Goal: Task Accomplishment & Management: Manage account settings

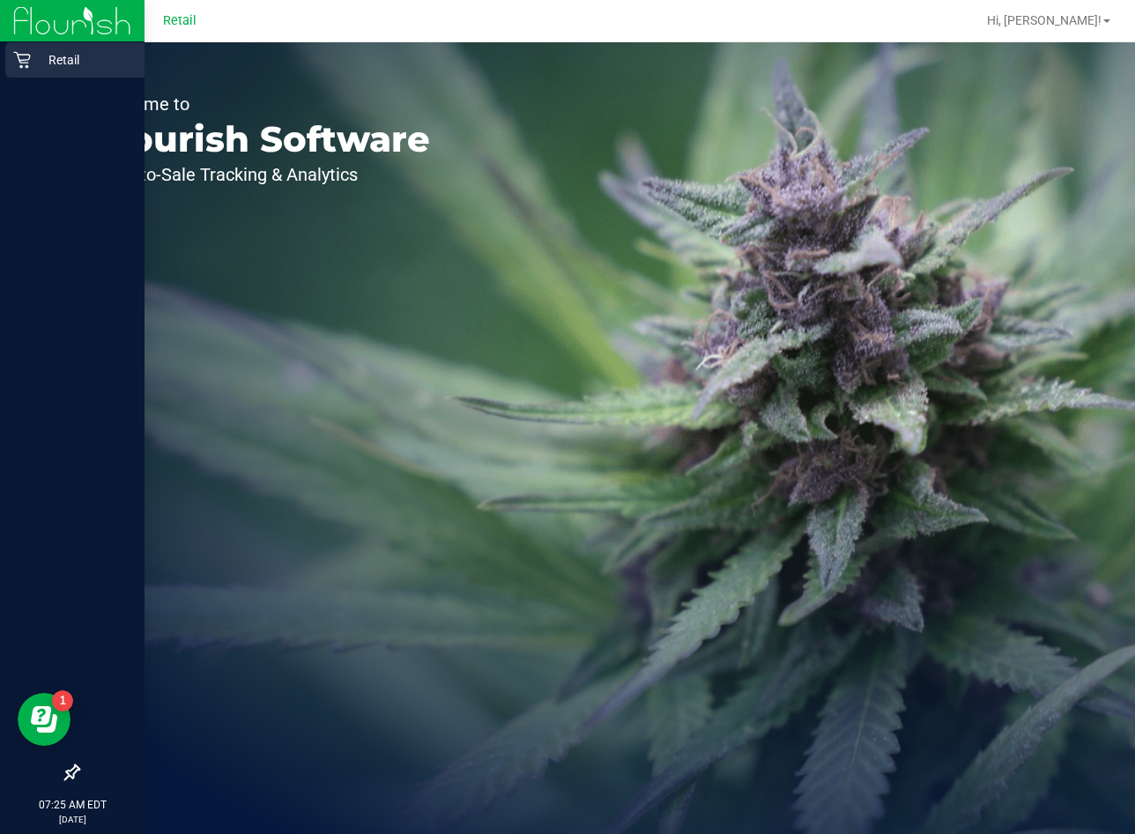
click at [26, 56] on icon at bounding box center [22, 60] width 18 height 18
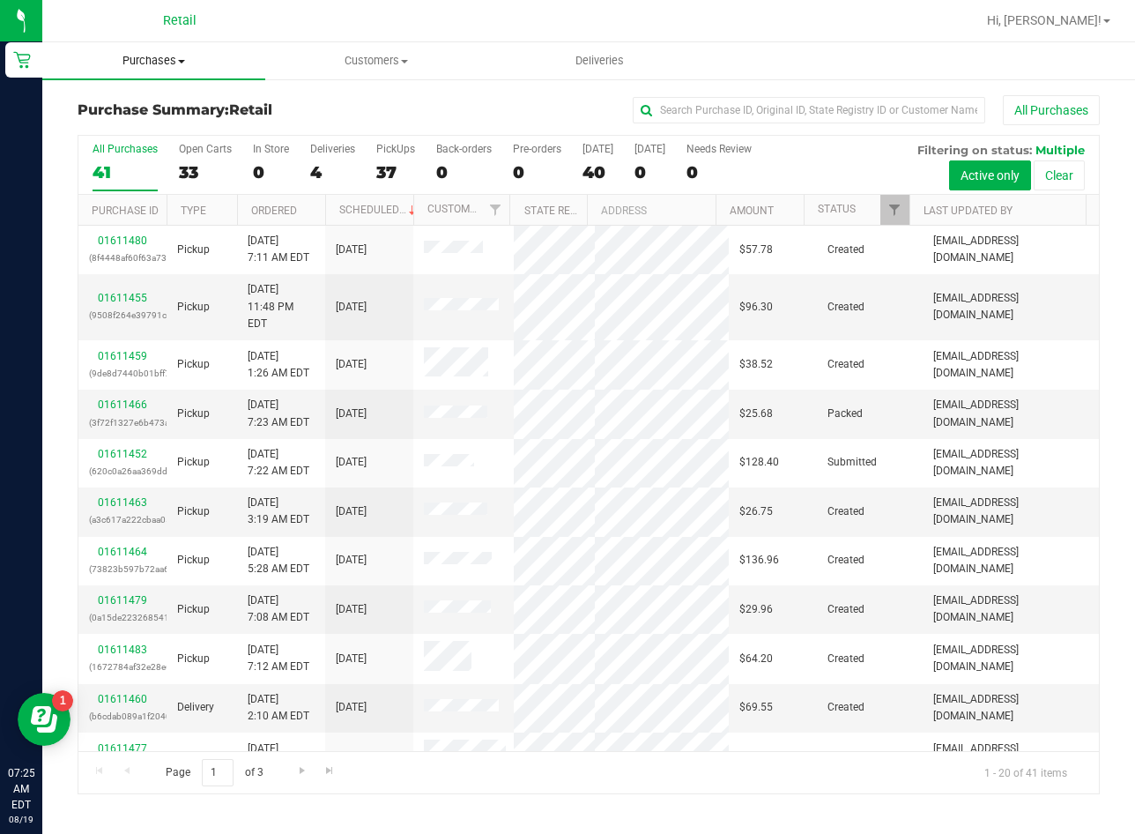
click at [159, 64] on span "Purchases" at bounding box center [153, 61] width 223 height 16
click at [205, 104] on span "Summary of purchases" at bounding box center [132, 106] width 181 height 15
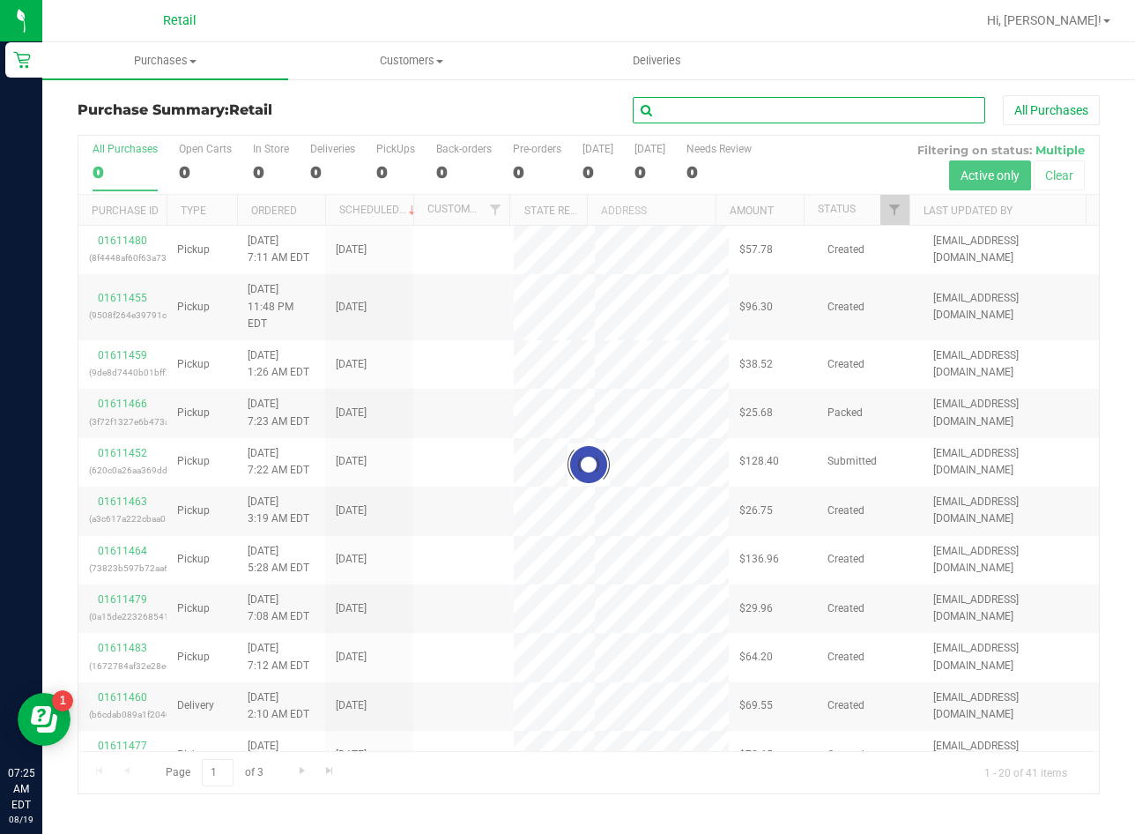
click at [894, 109] on input "text" at bounding box center [809, 110] width 353 height 26
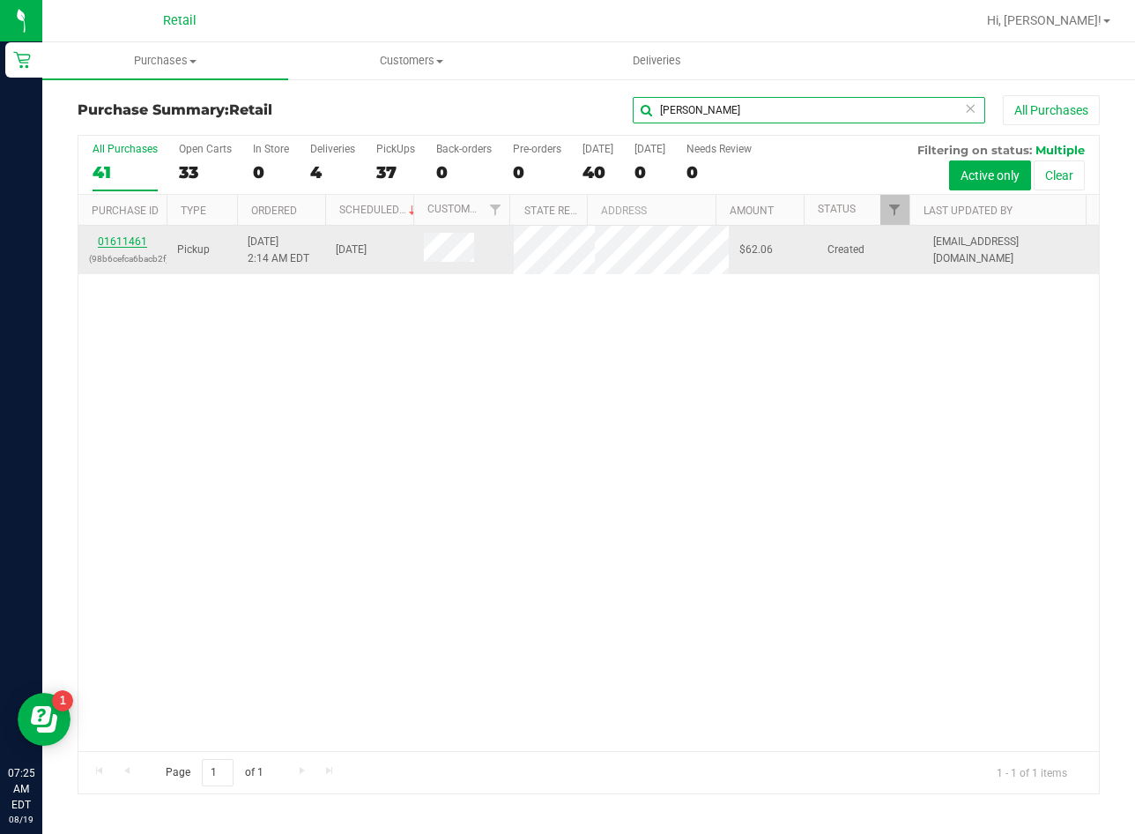
type input "[PERSON_NAME]"
click at [103, 238] on link "01611461" at bounding box center [122, 241] width 49 height 12
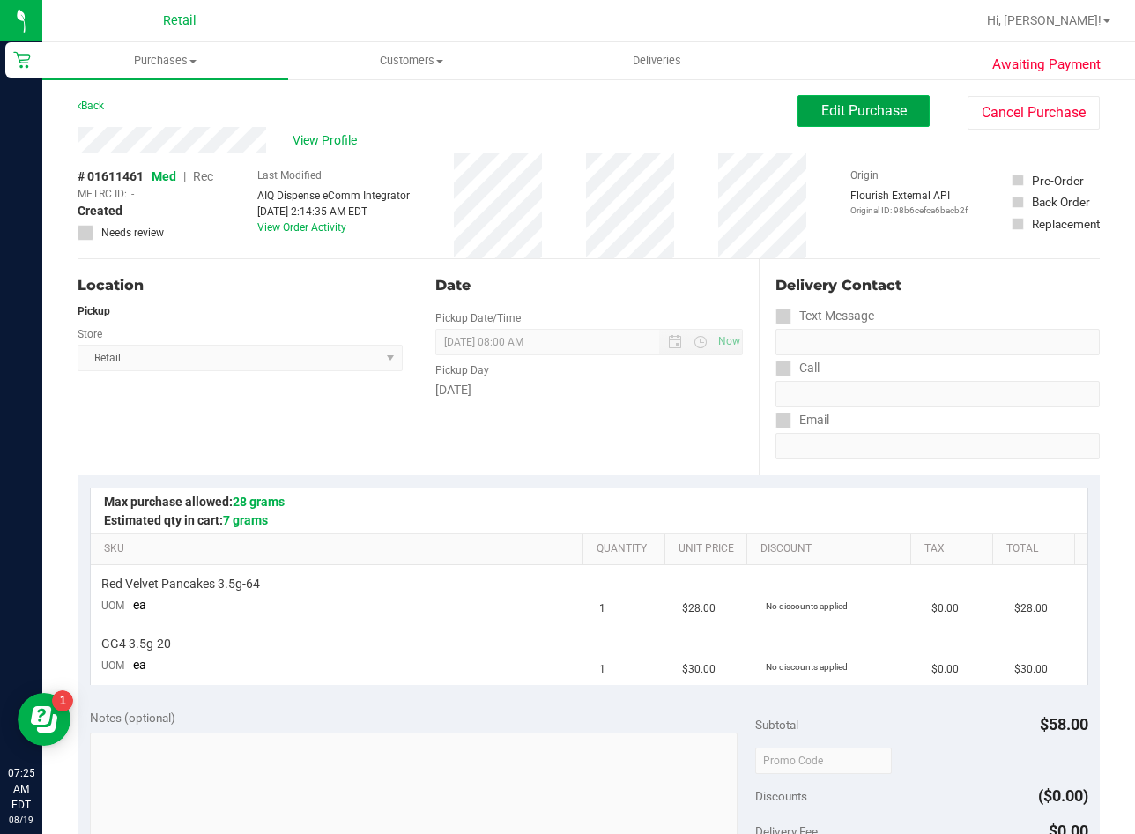
click at [858, 118] on button "Edit Purchase" at bounding box center [864, 111] width 132 height 32
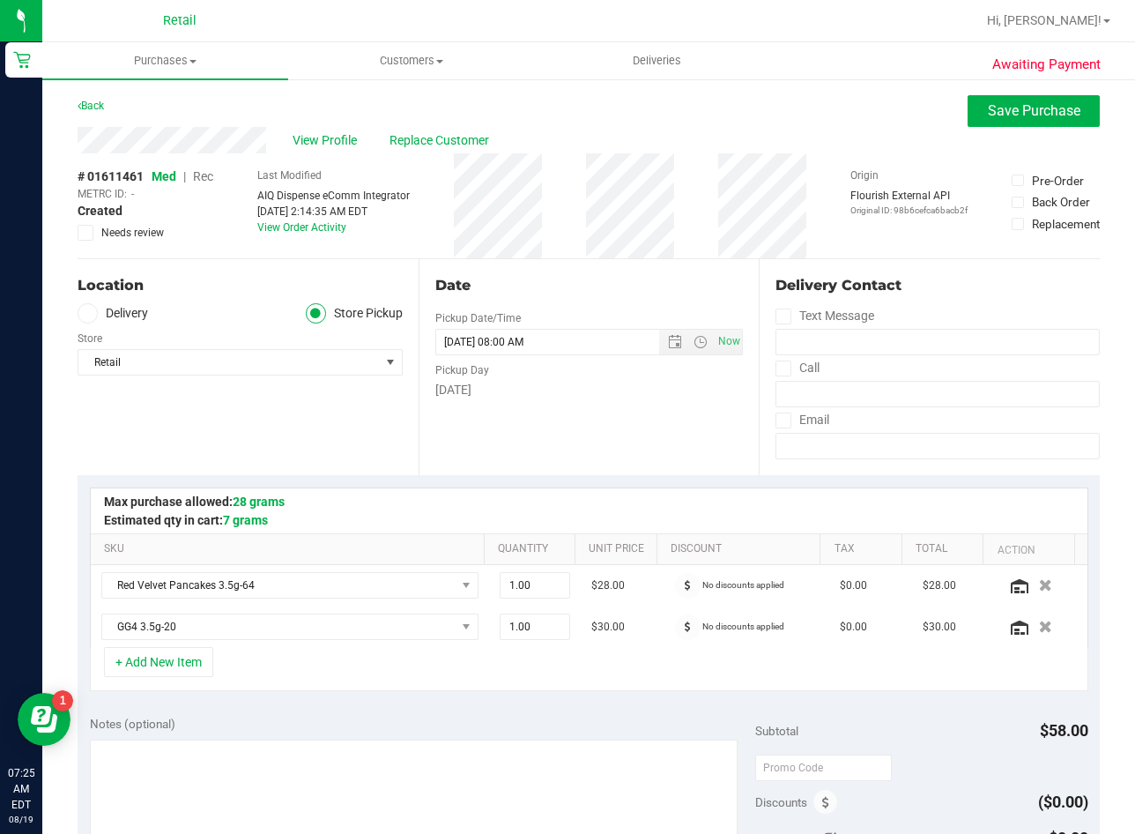
click at [207, 176] on span "Rec" at bounding box center [203, 176] width 20 height 14
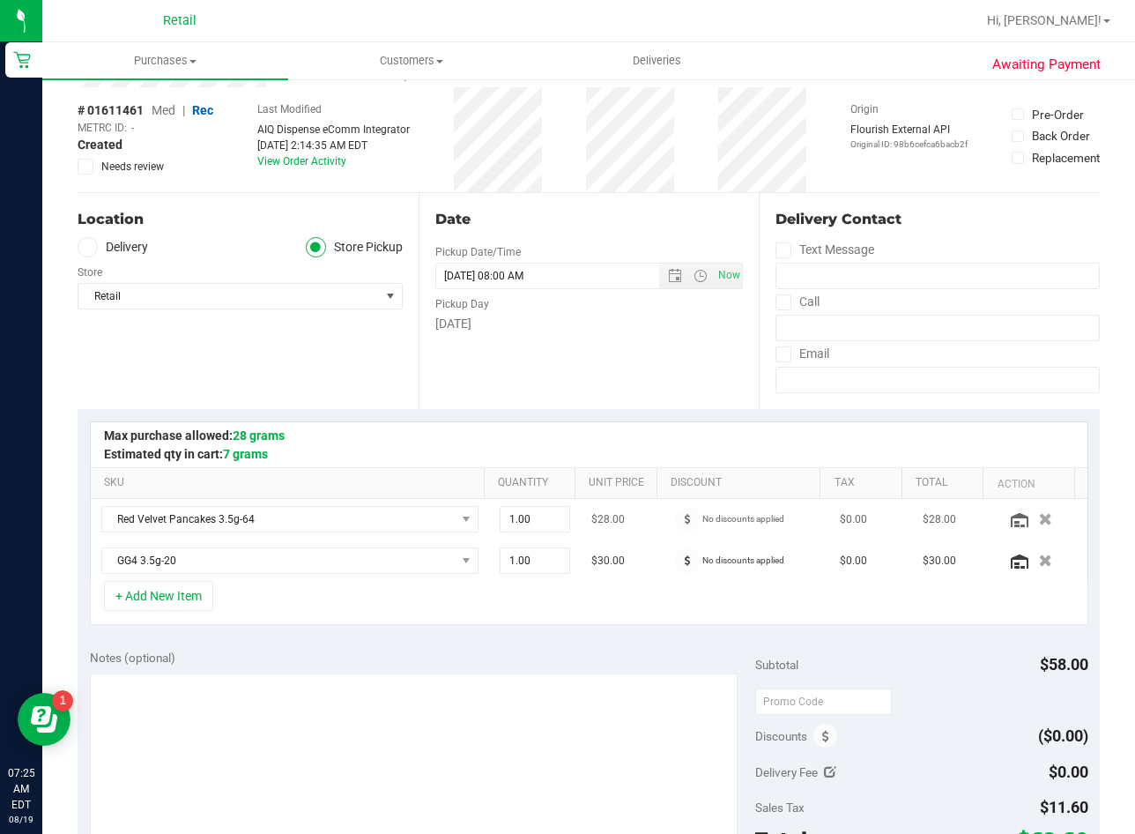
scroll to position [353, 0]
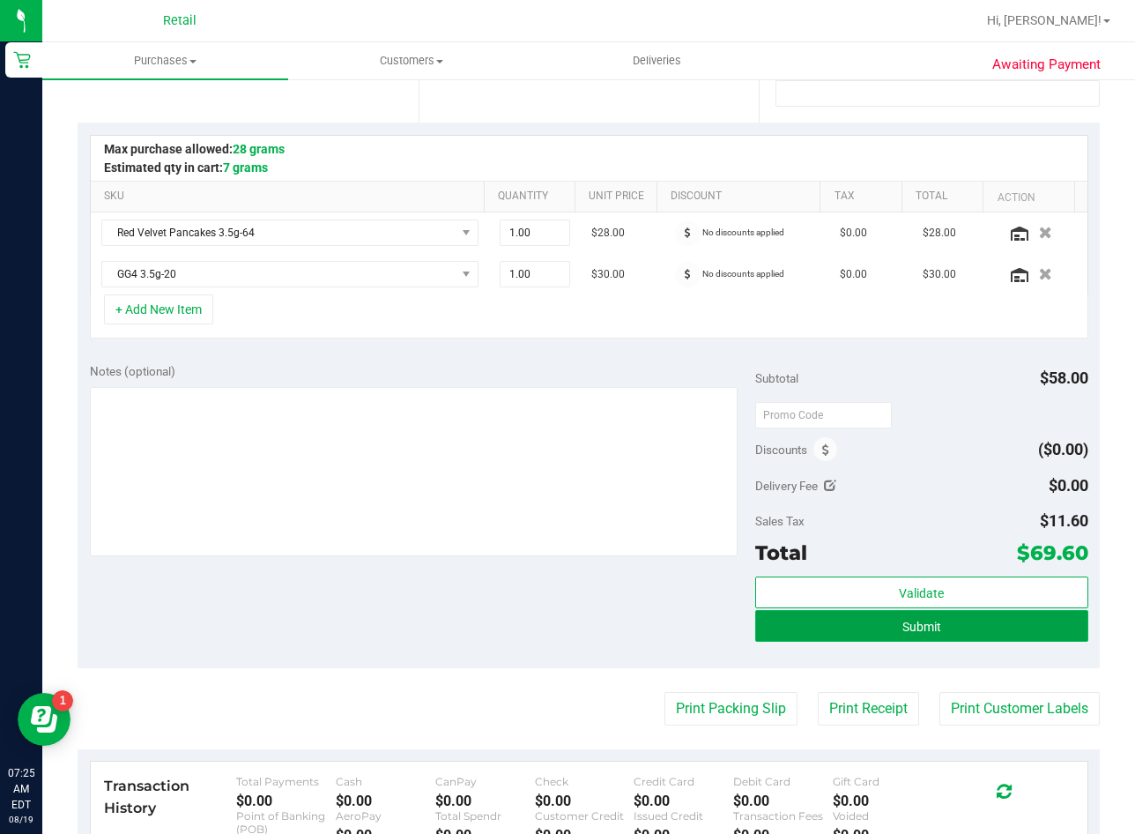
click at [842, 636] on button "Submit" at bounding box center [921, 626] width 333 height 32
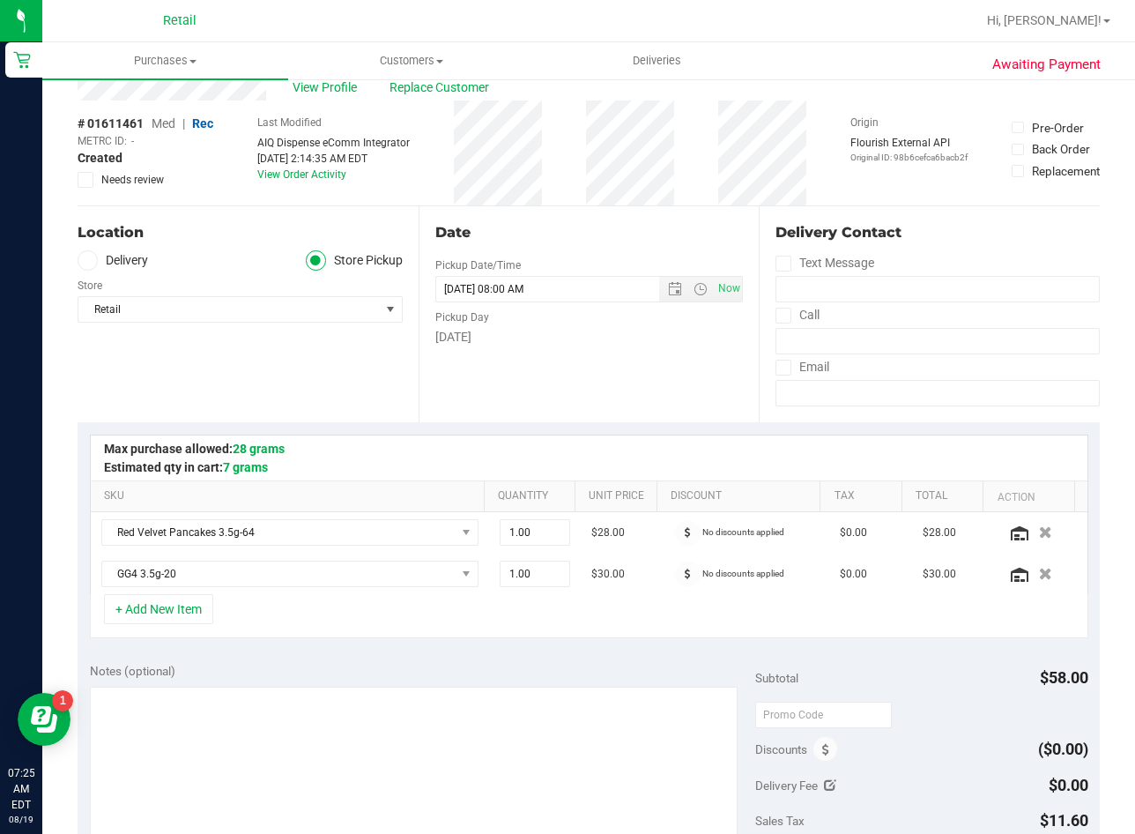
scroll to position [0, 0]
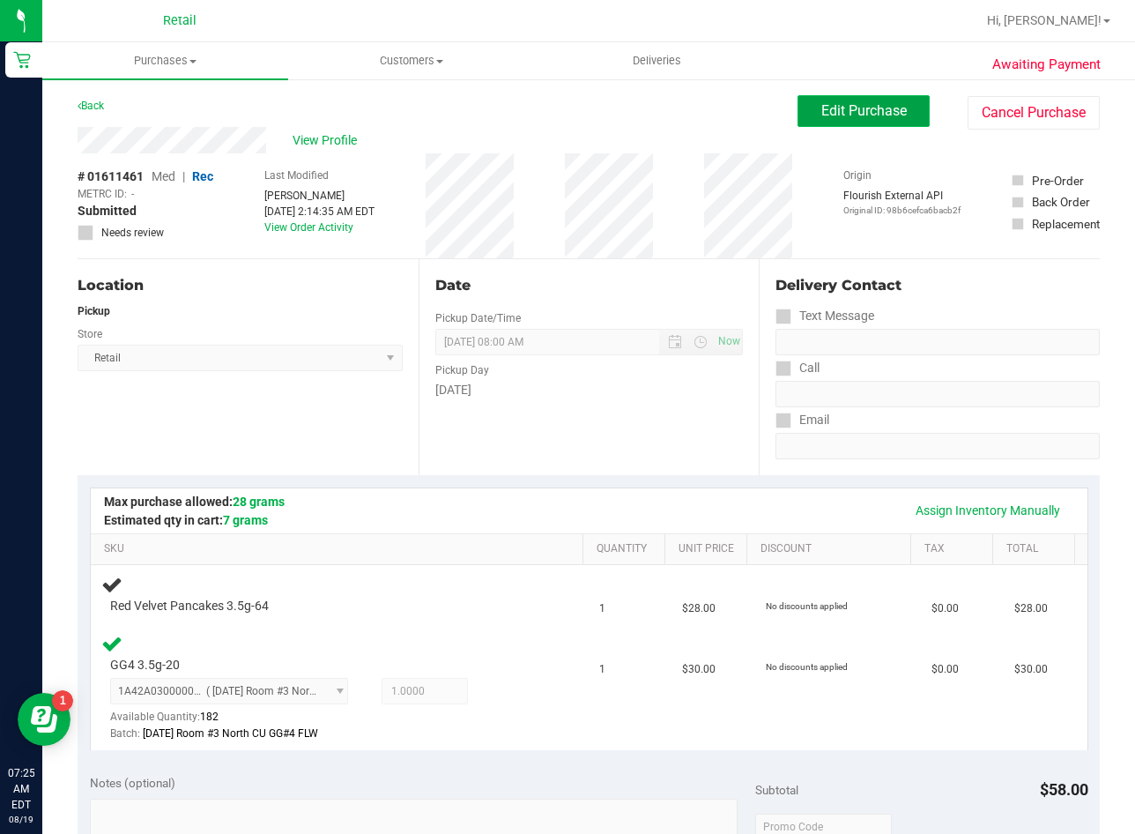
click at [851, 122] on button "Edit Purchase" at bounding box center [864, 111] width 132 height 32
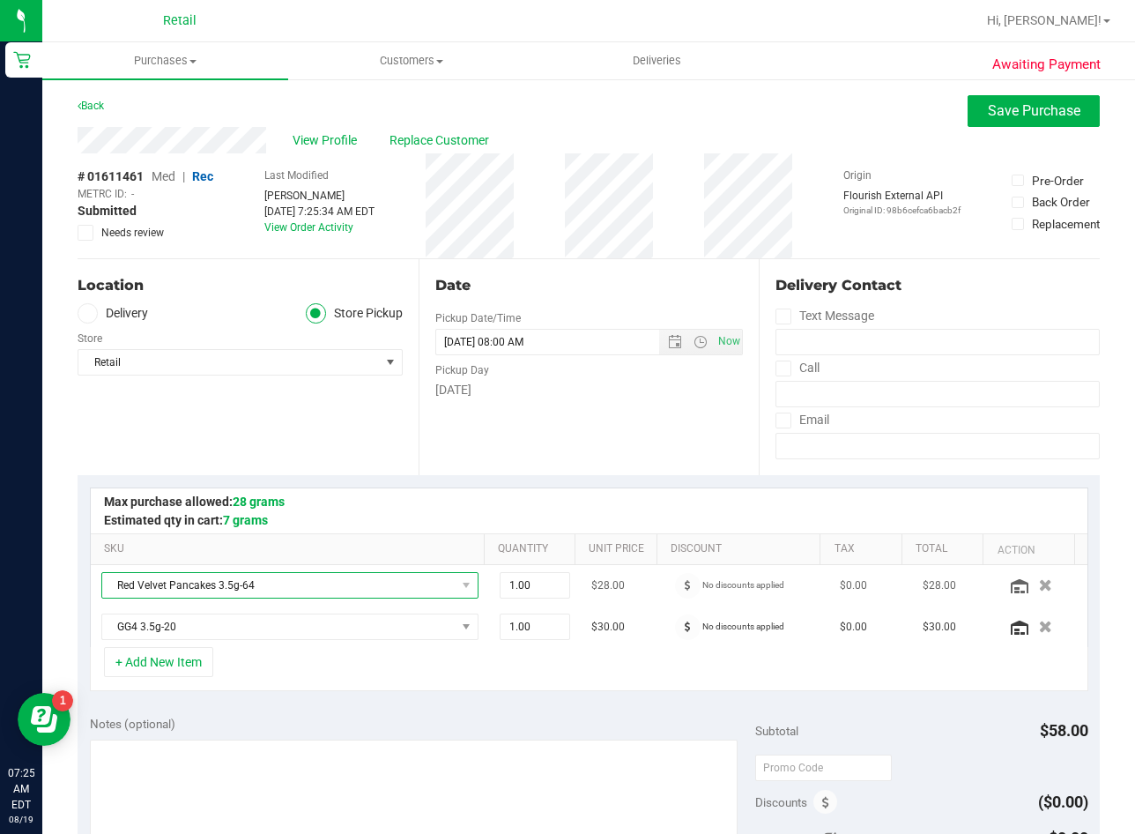
click at [294, 581] on span "Red Velvet Pancakes 3.5g-64" at bounding box center [278, 585] width 353 height 25
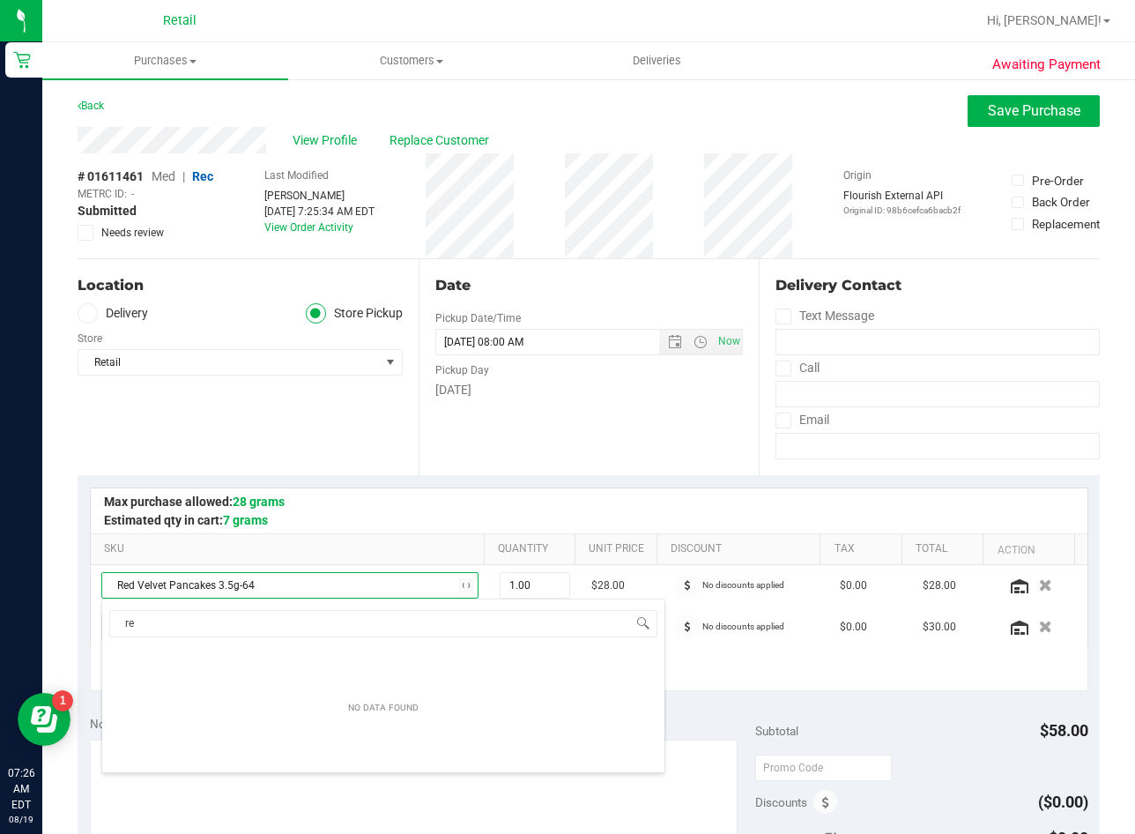
type input "r"
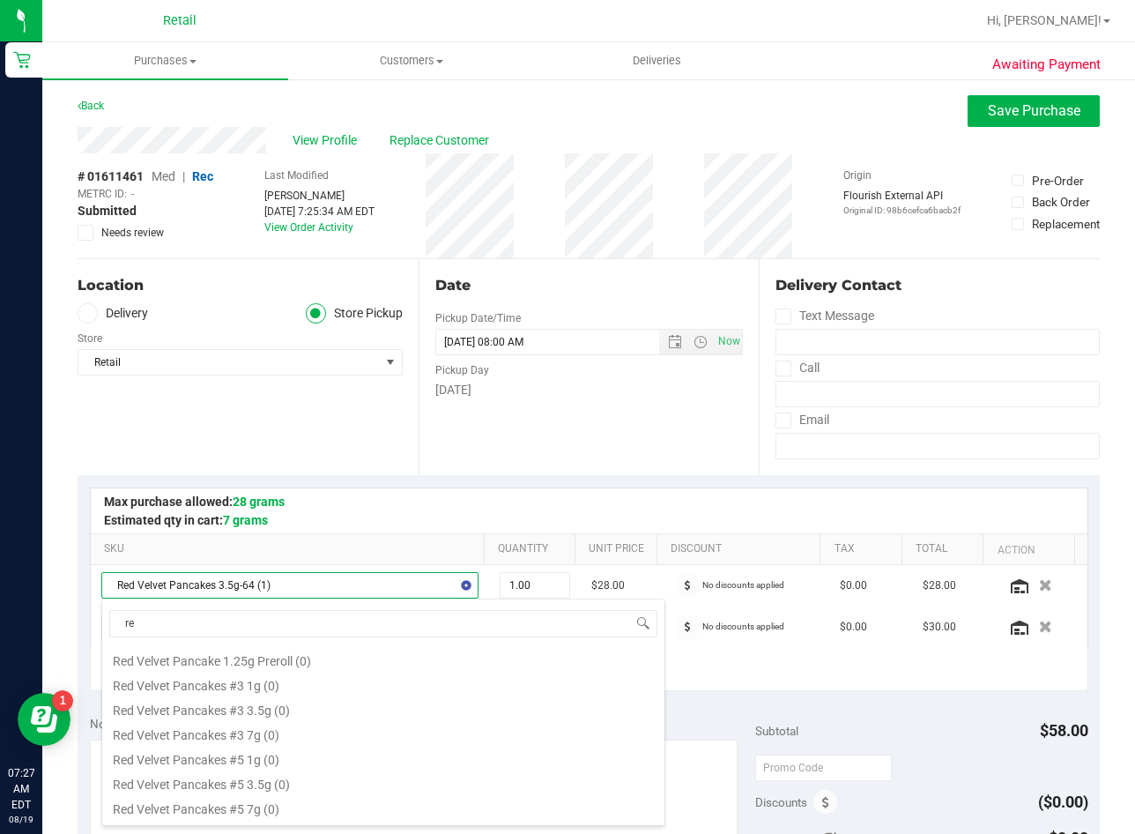
type input "r"
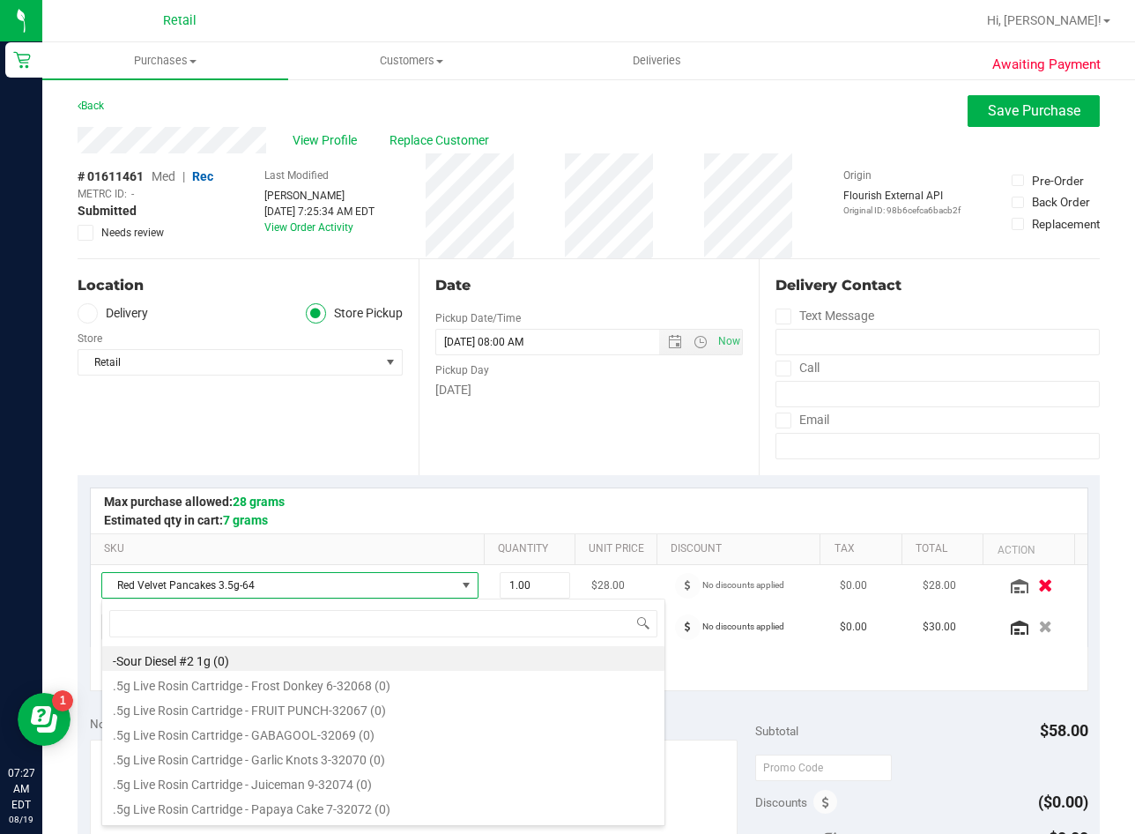
click at [1038, 589] on icon "button" at bounding box center [1045, 585] width 15 height 13
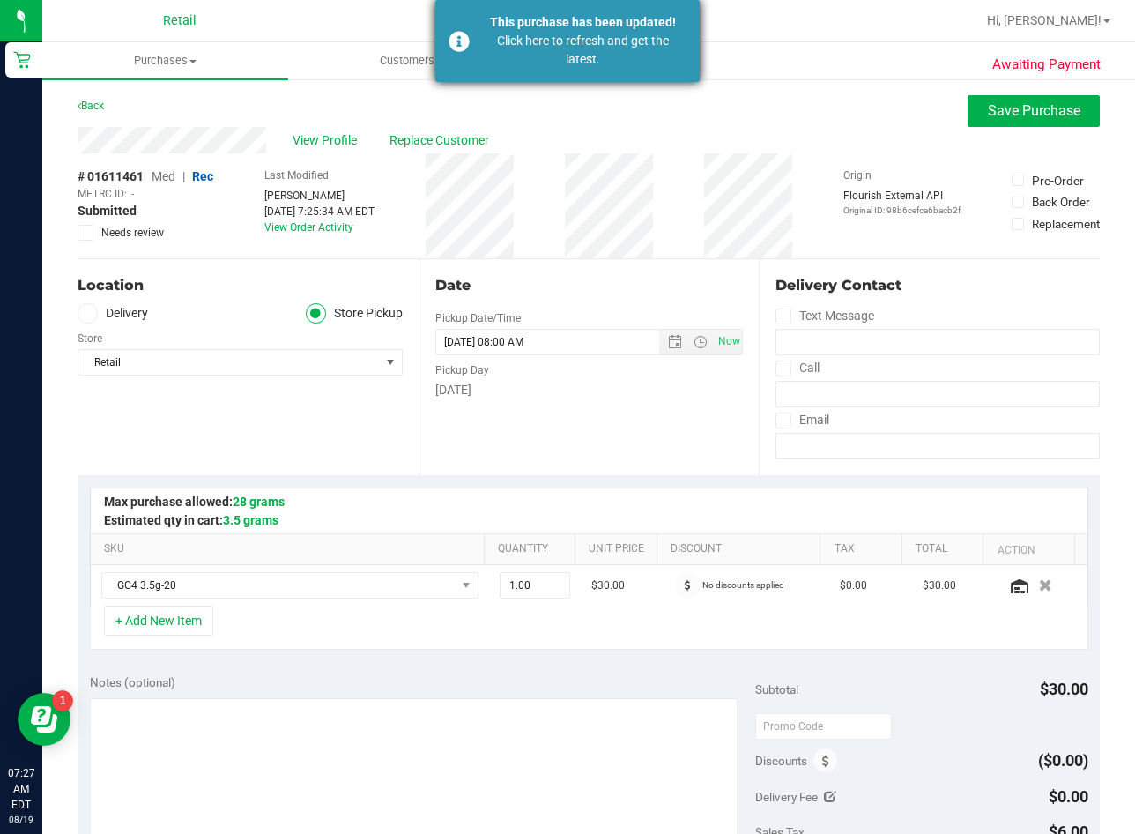
click at [625, 71] on div "This purchase has been updated! Click here to refresh and get the latest." at bounding box center [567, 41] width 264 height 82
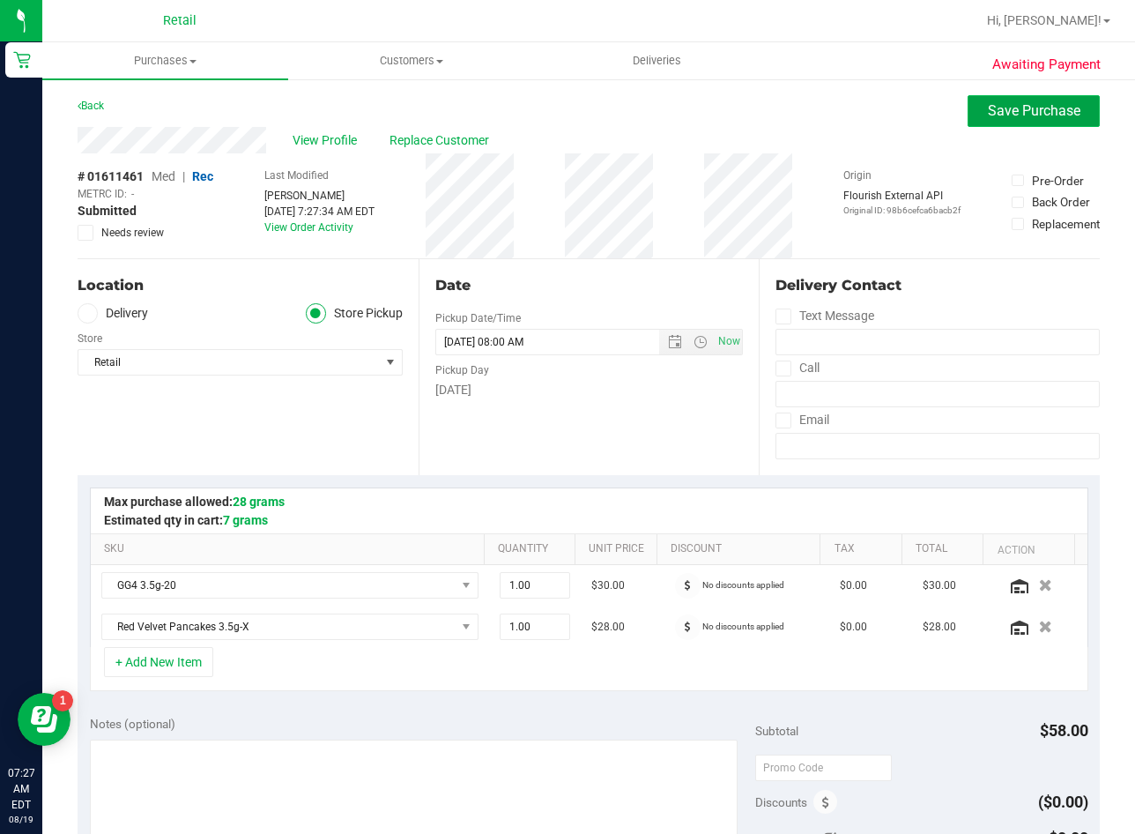
click at [1019, 115] on span "Save Purchase" at bounding box center [1034, 110] width 93 height 17
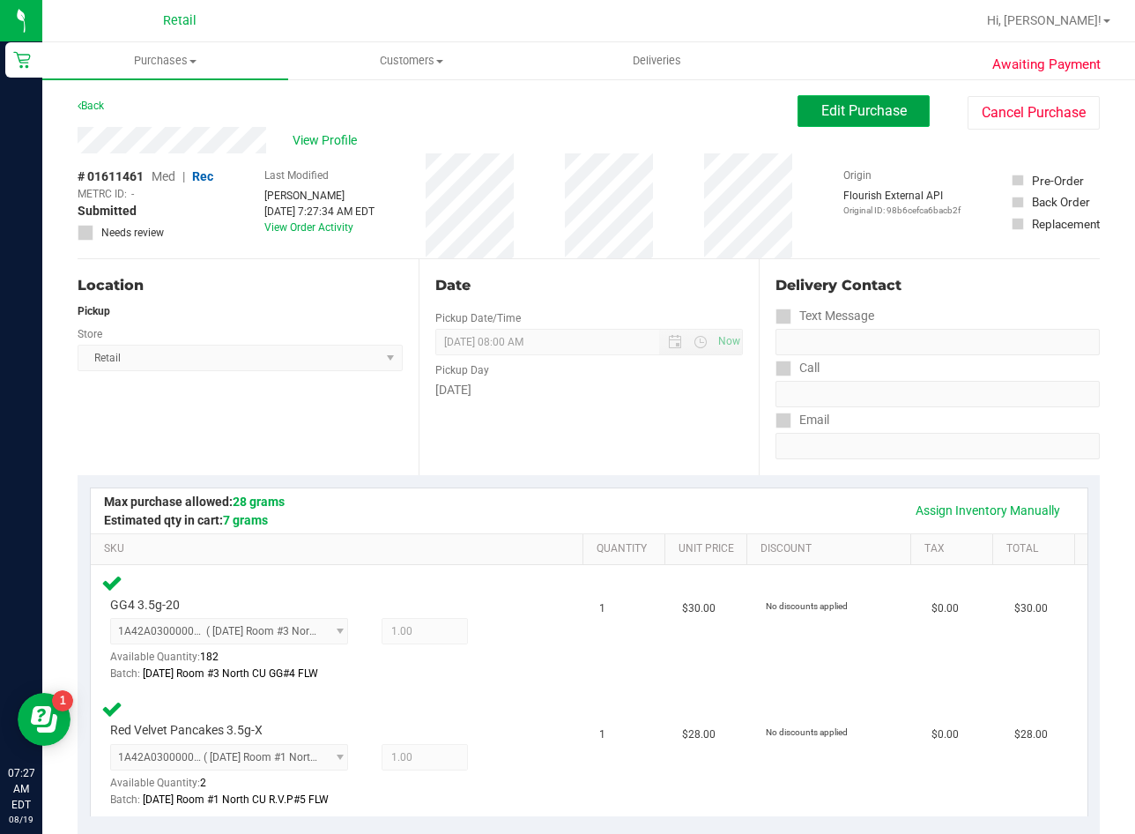
click at [845, 115] on span "Edit Purchase" at bounding box center [865, 110] width 86 height 17
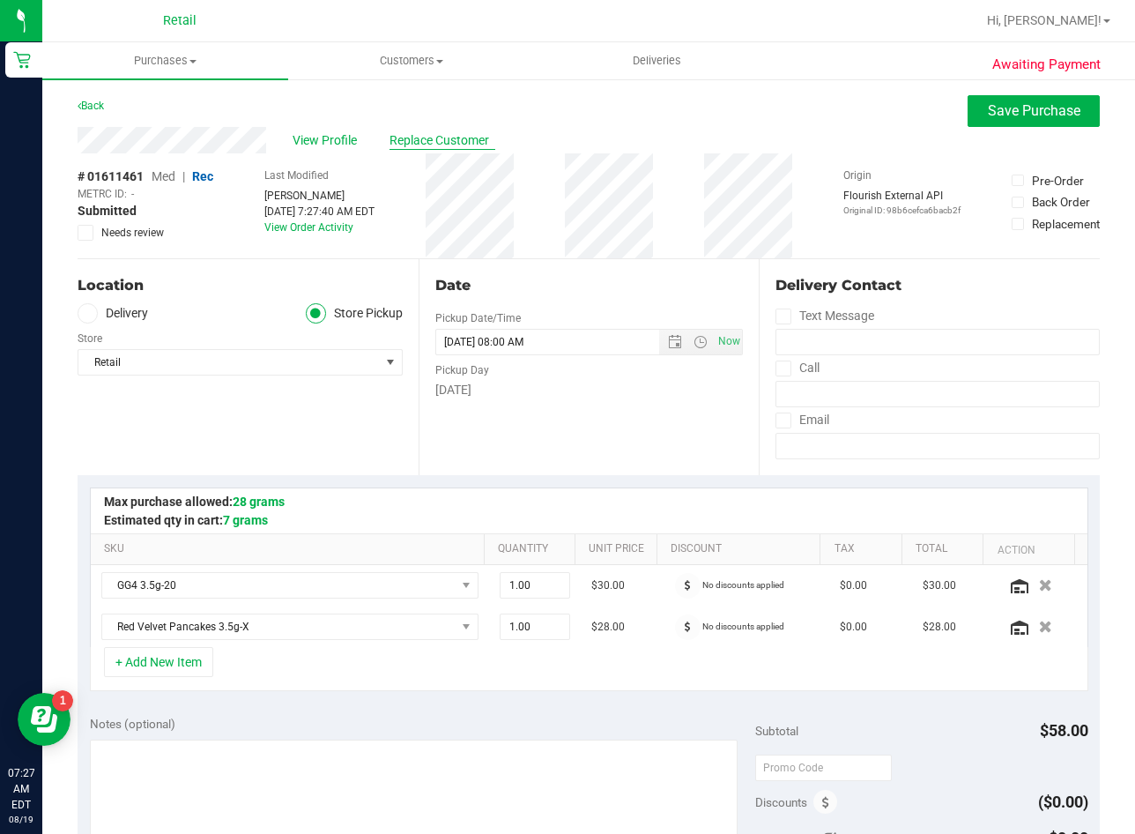
click at [420, 136] on span "Replace Customer" at bounding box center [443, 140] width 106 height 19
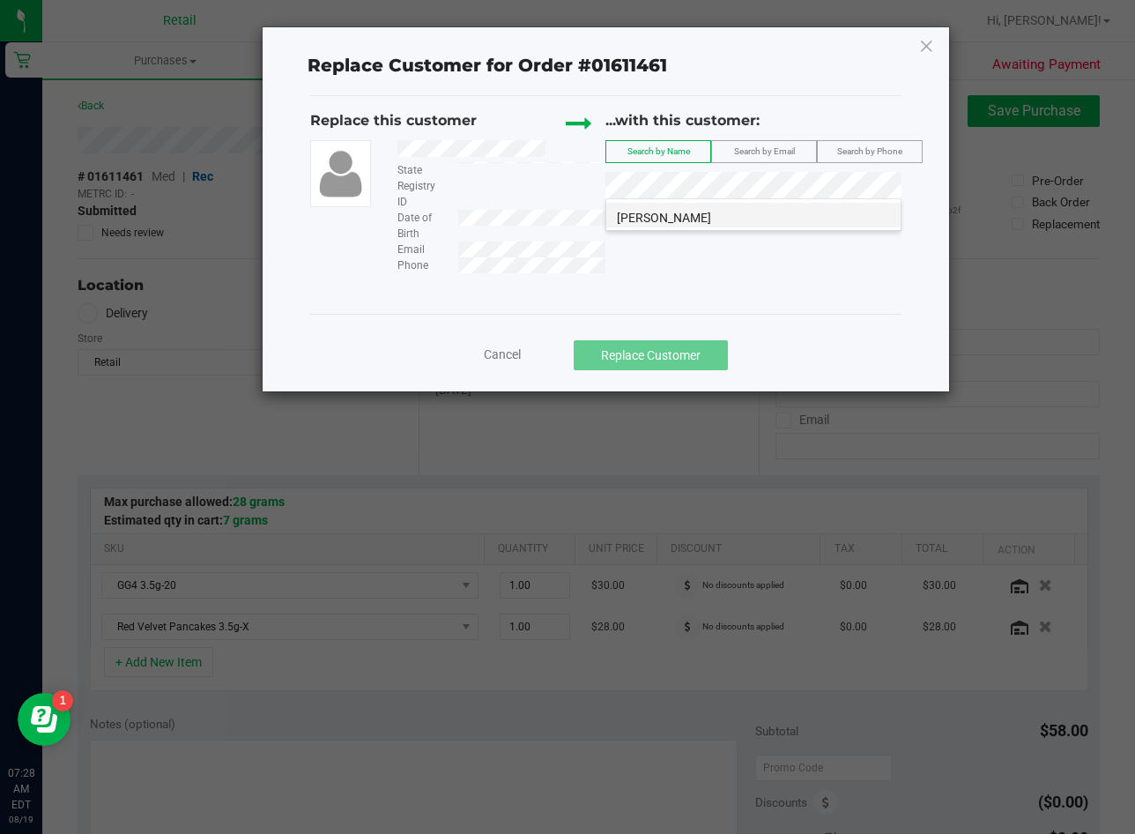
click at [706, 214] on span "[PERSON_NAME]" at bounding box center [664, 218] width 94 height 14
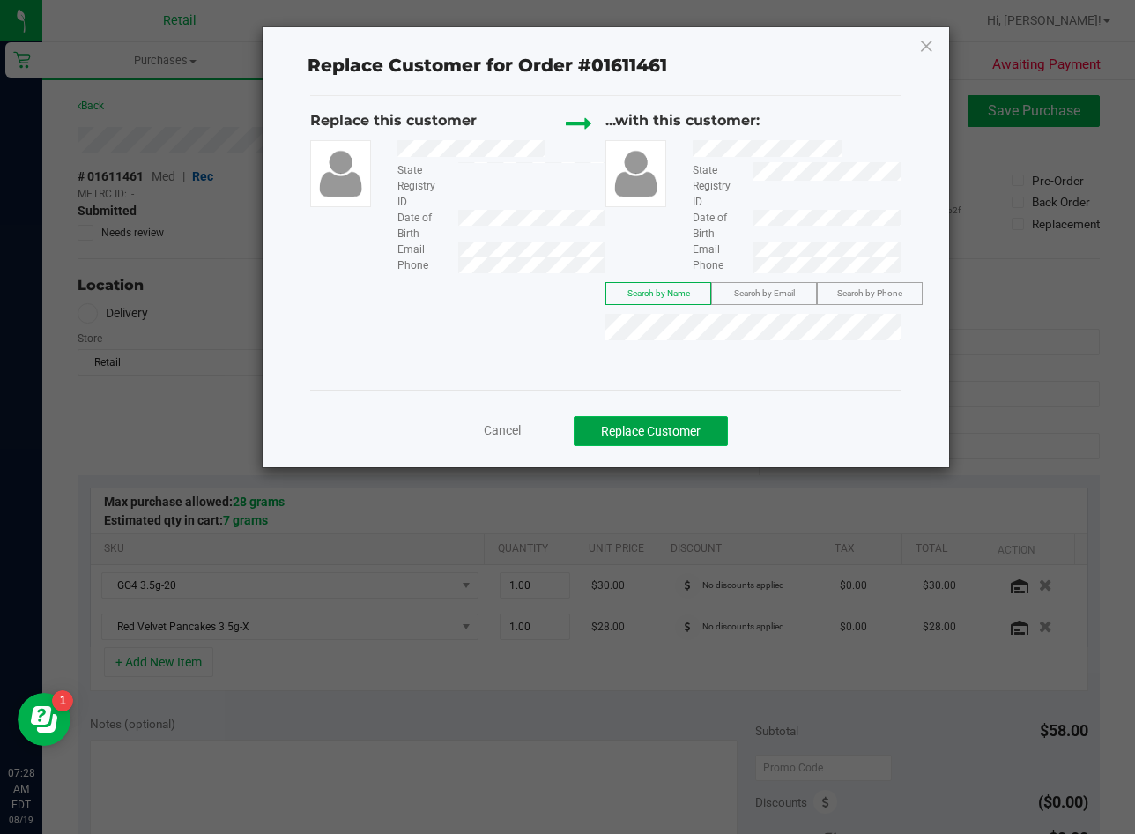
click at [681, 434] on button "Replace Customer" at bounding box center [651, 431] width 154 height 30
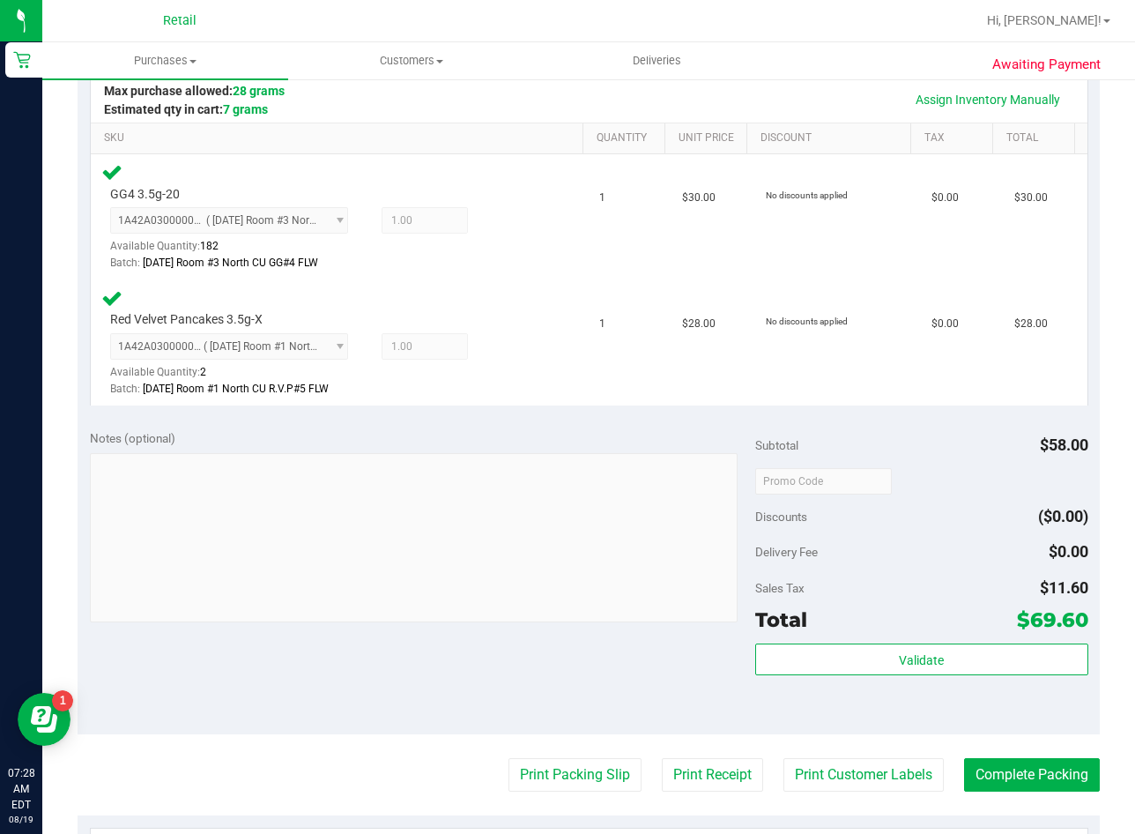
scroll to position [441, 0]
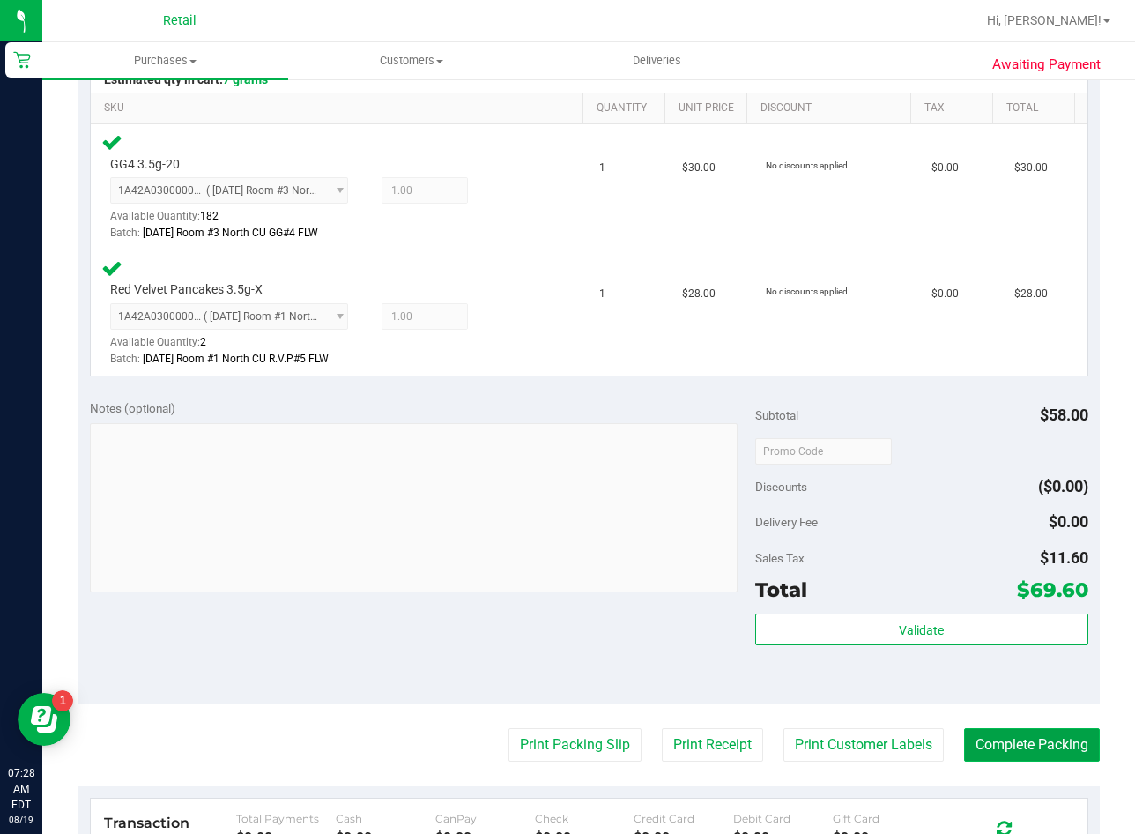
click at [981, 756] on button "Complete Packing" at bounding box center [1032, 744] width 136 height 33
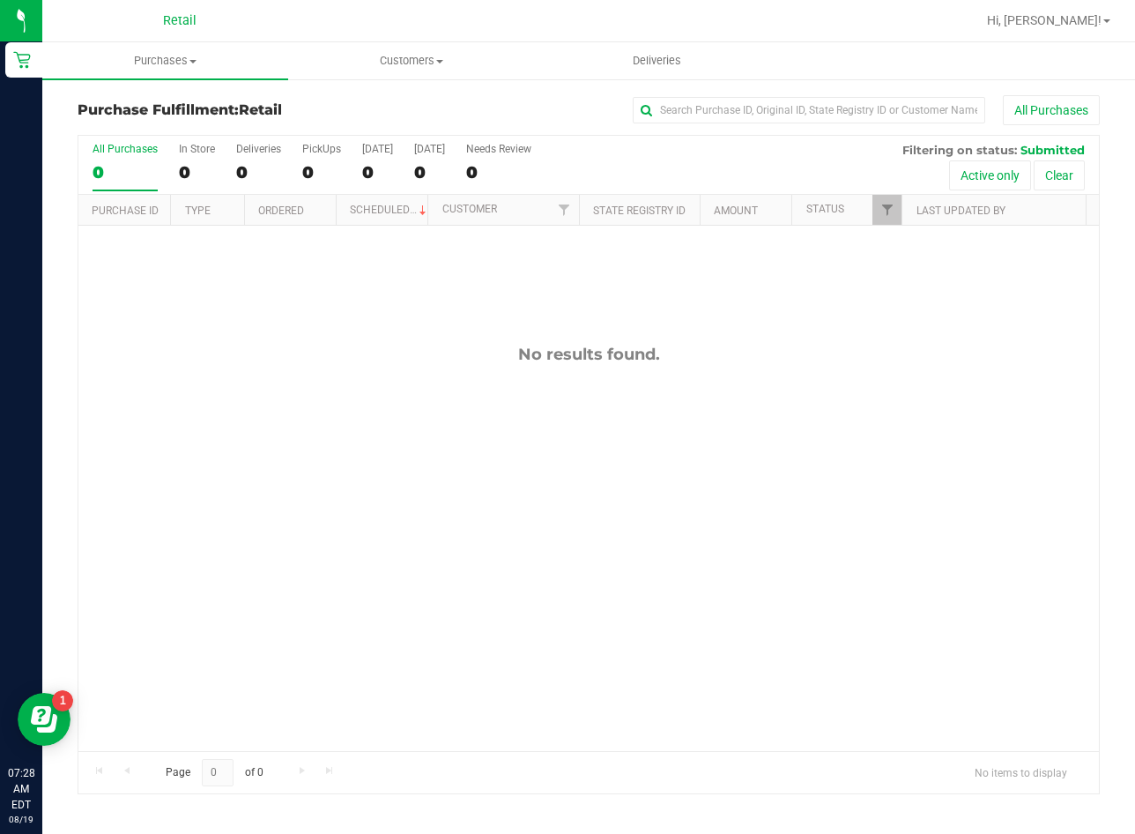
click at [618, 699] on div "No results found." at bounding box center [588, 548] width 1021 height 644
click at [179, 51] on uib-tab-heading "Purchases Summary of purchases Fulfillment All purchases" at bounding box center [165, 60] width 246 height 37
click at [185, 106] on span "Summary of purchases" at bounding box center [132, 106] width 181 height 15
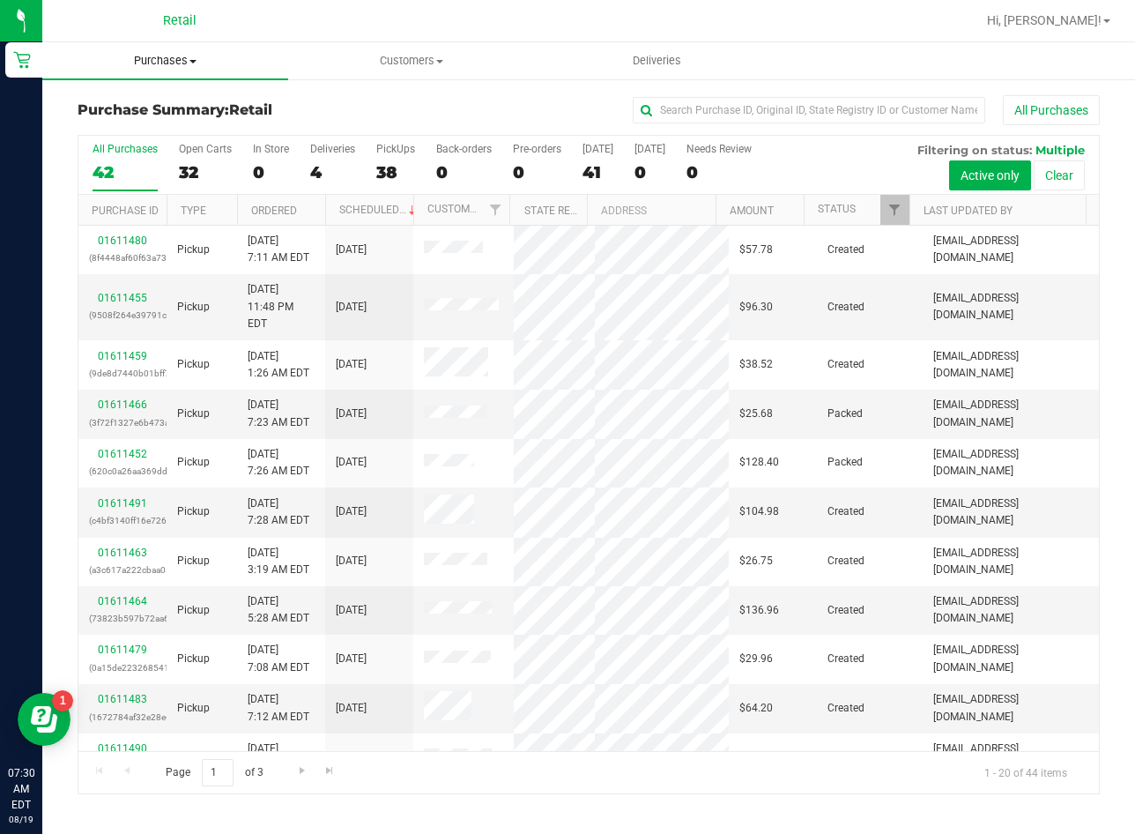
click at [170, 59] on span "Purchases" at bounding box center [165, 61] width 246 height 16
click at [180, 99] on span "Summary of purchases" at bounding box center [132, 106] width 181 height 15
click at [741, 111] on input "text" at bounding box center [809, 110] width 353 height 26
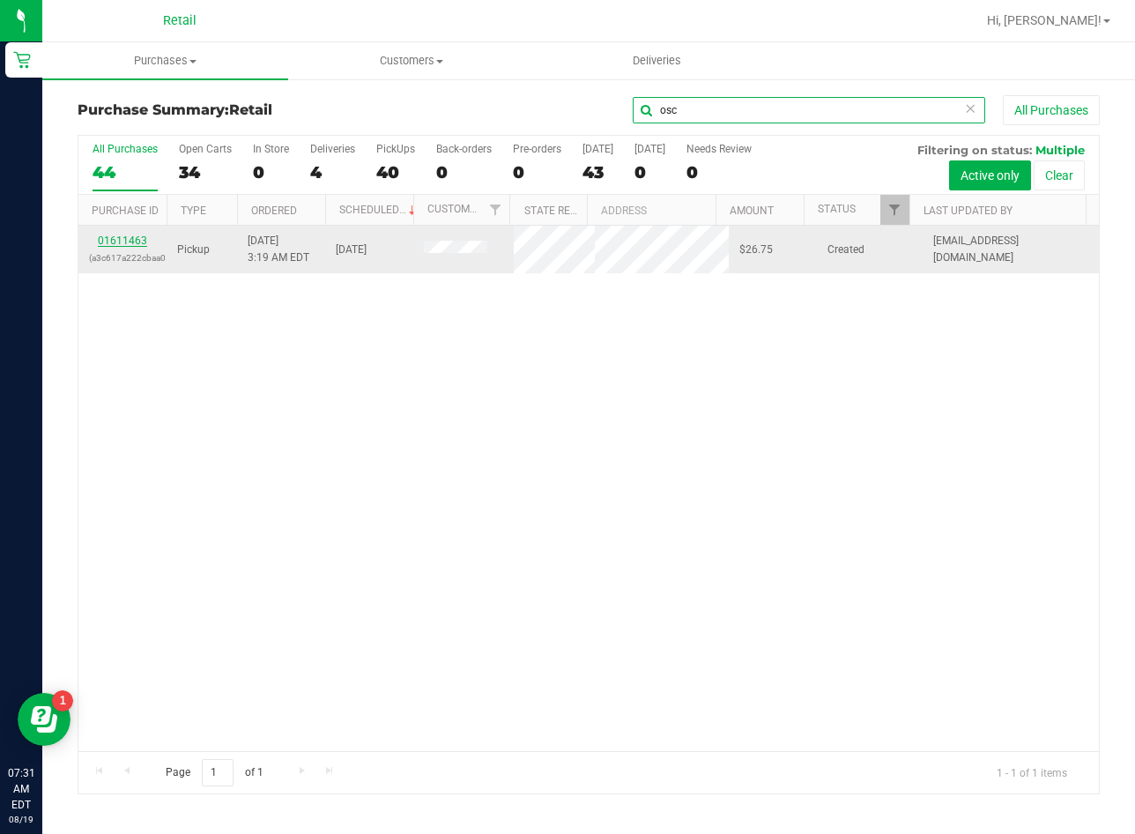
type input "osc"
click at [142, 241] on link "01611463" at bounding box center [122, 240] width 49 height 12
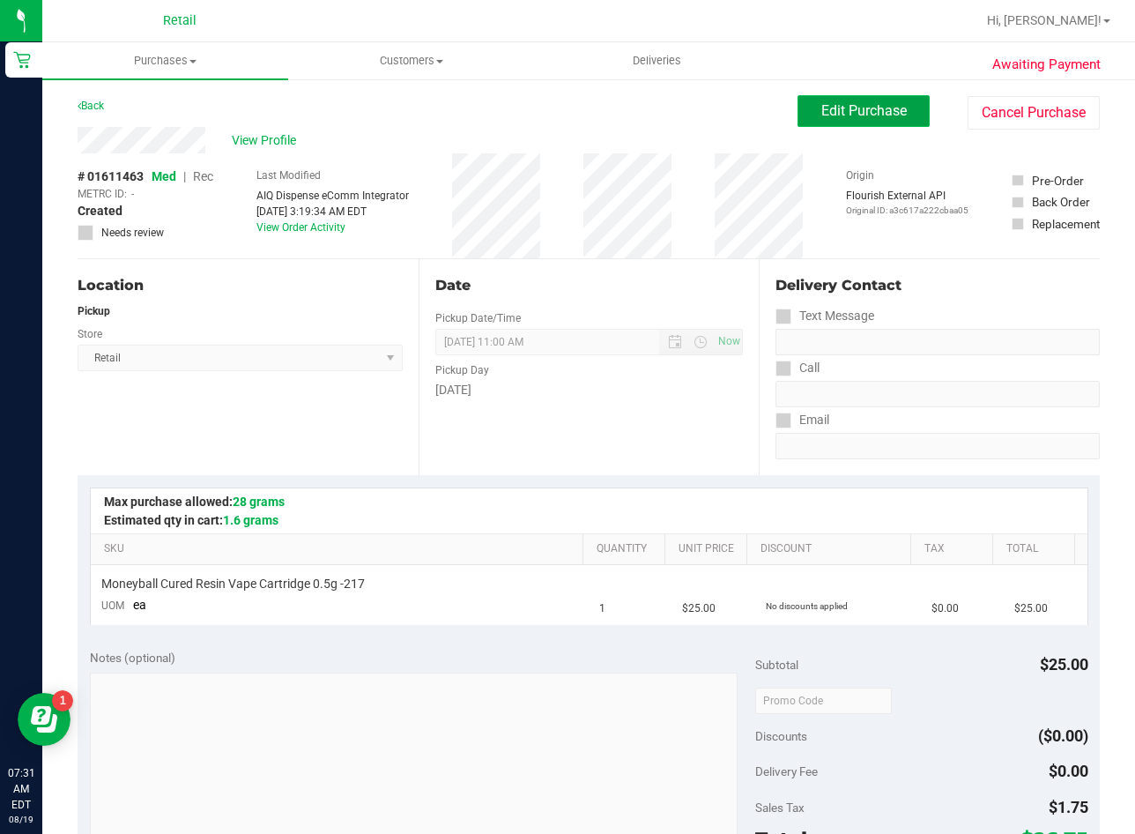
click at [822, 108] on span "Edit Purchase" at bounding box center [865, 110] width 86 height 17
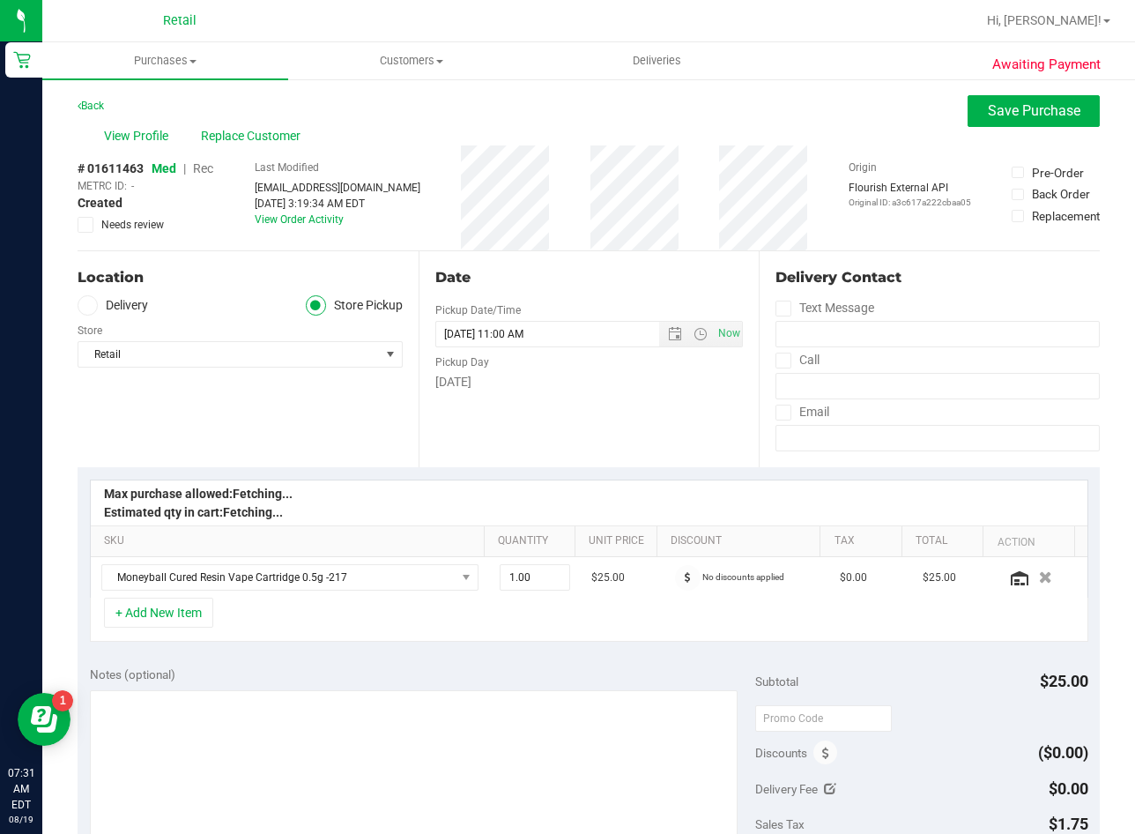
click at [203, 166] on div "# 01611463 Med | Rec METRC ID: - Created Needs review" at bounding box center [146, 197] width 136 height 105
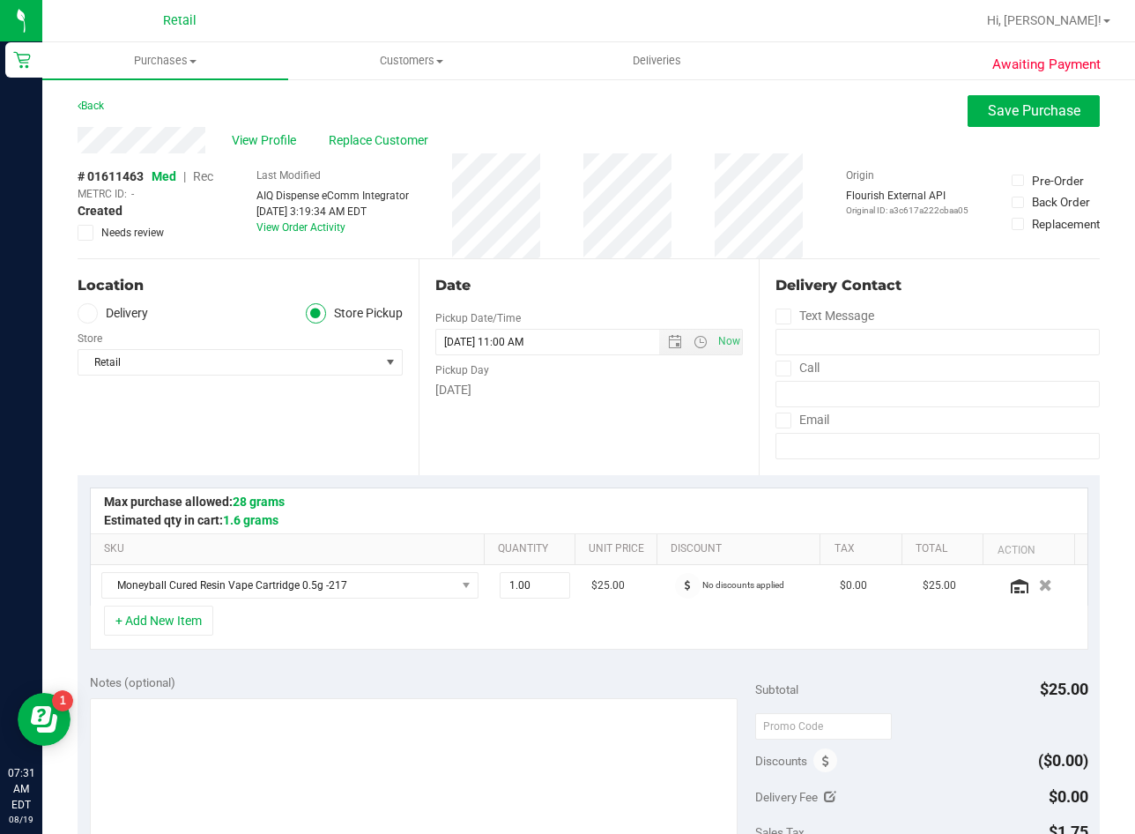
click at [208, 177] on span "Rec" at bounding box center [203, 176] width 20 height 14
click at [1050, 106] on span "Save Purchase" at bounding box center [1034, 110] width 93 height 17
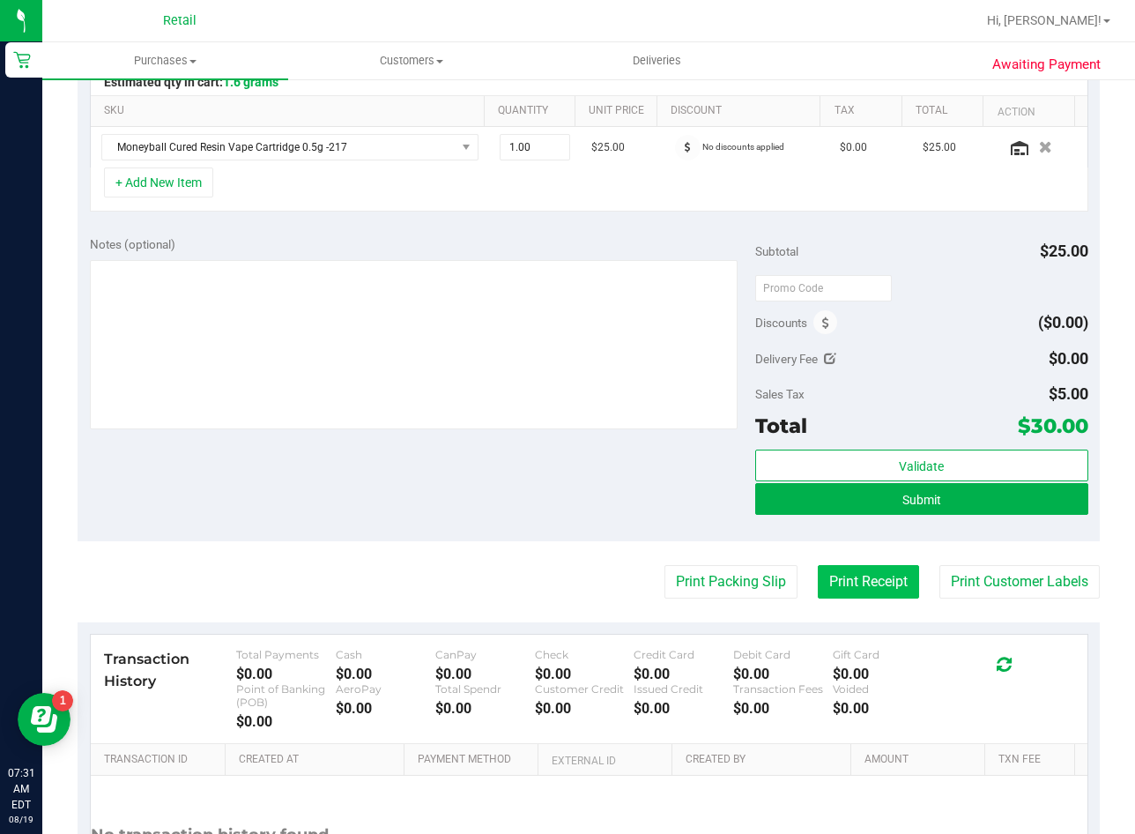
scroll to position [441, 0]
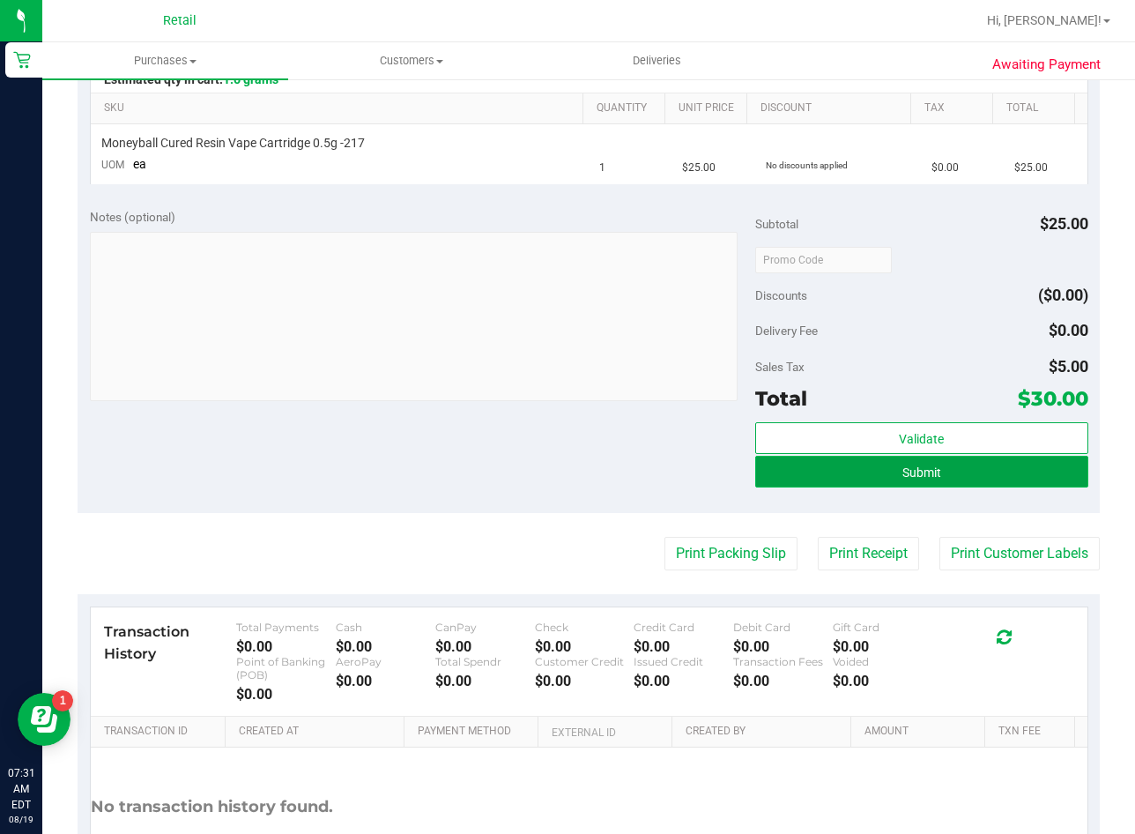
click at [878, 475] on button "Submit" at bounding box center [921, 472] width 333 height 32
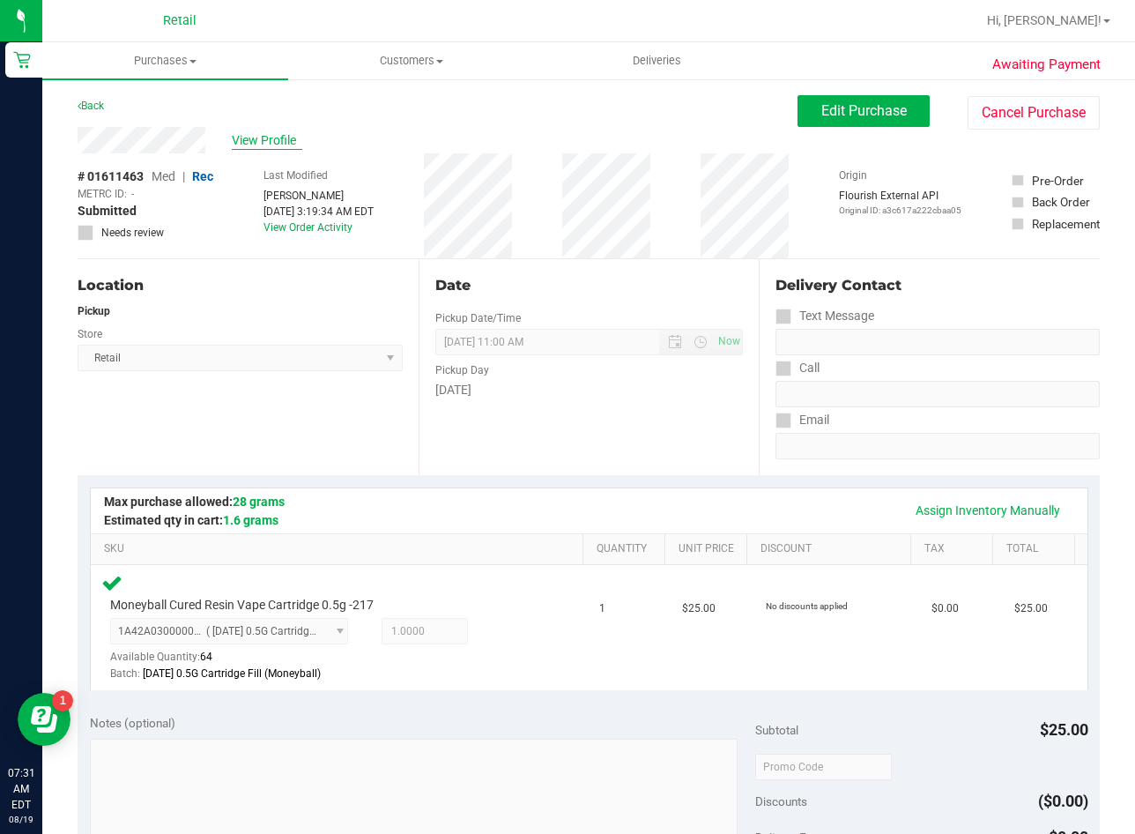
click at [257, 134] on span "View Profile" at bounding box center [267, 140] width 71 height 19
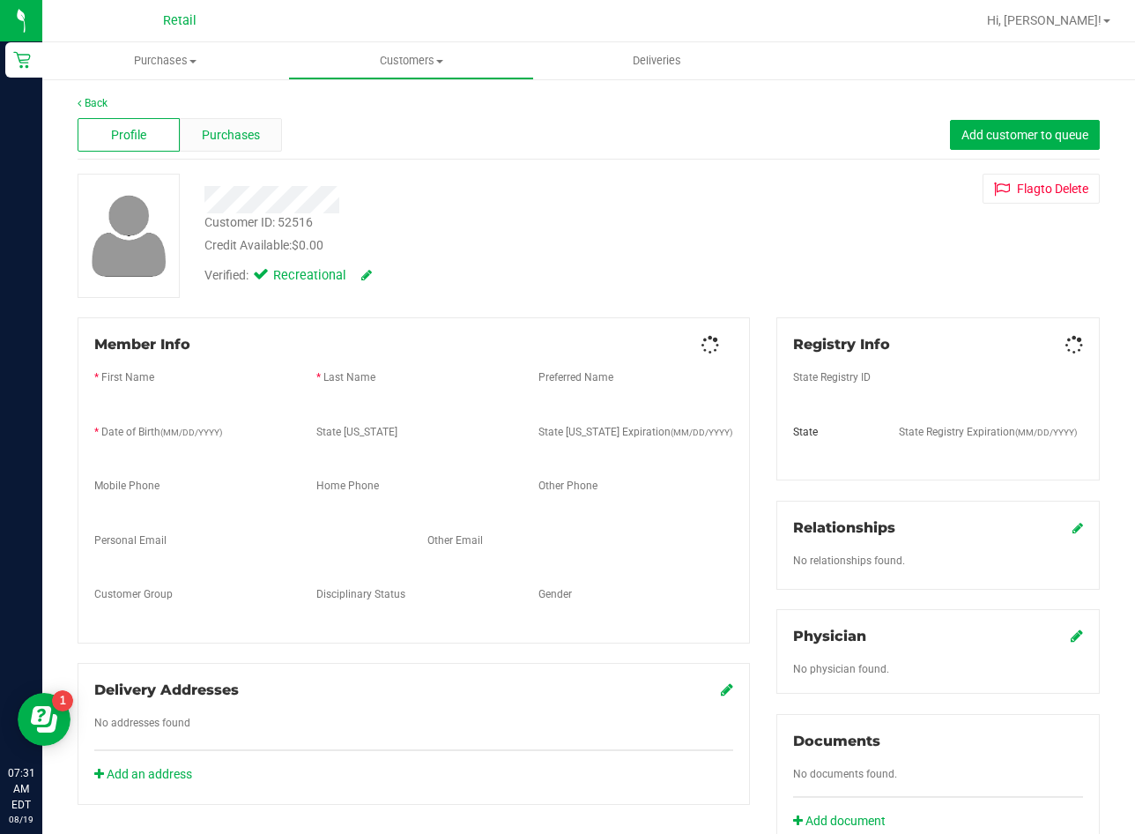
click at [266, 136] on div "Purchases" at bounding box center [231, 134] width 102 height 33
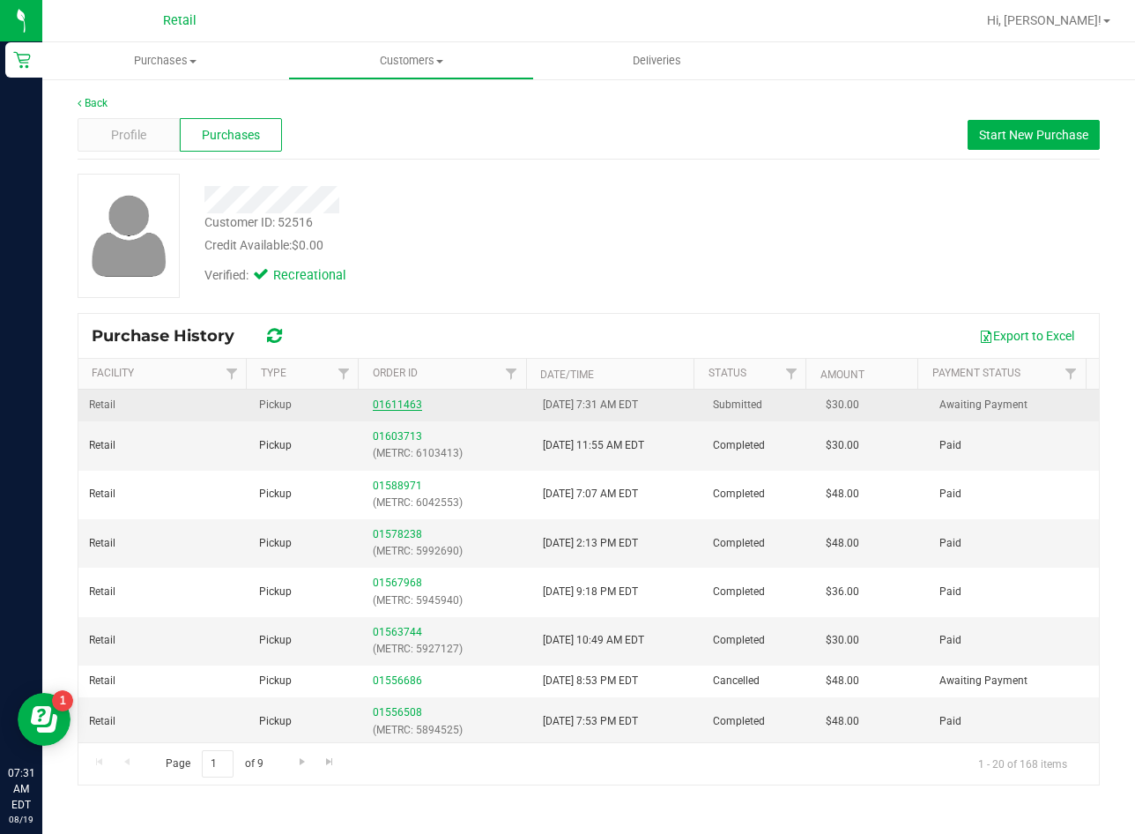
click at [383, 407] on link "01611463" at bounding box center [397, 404] width 49 height 12
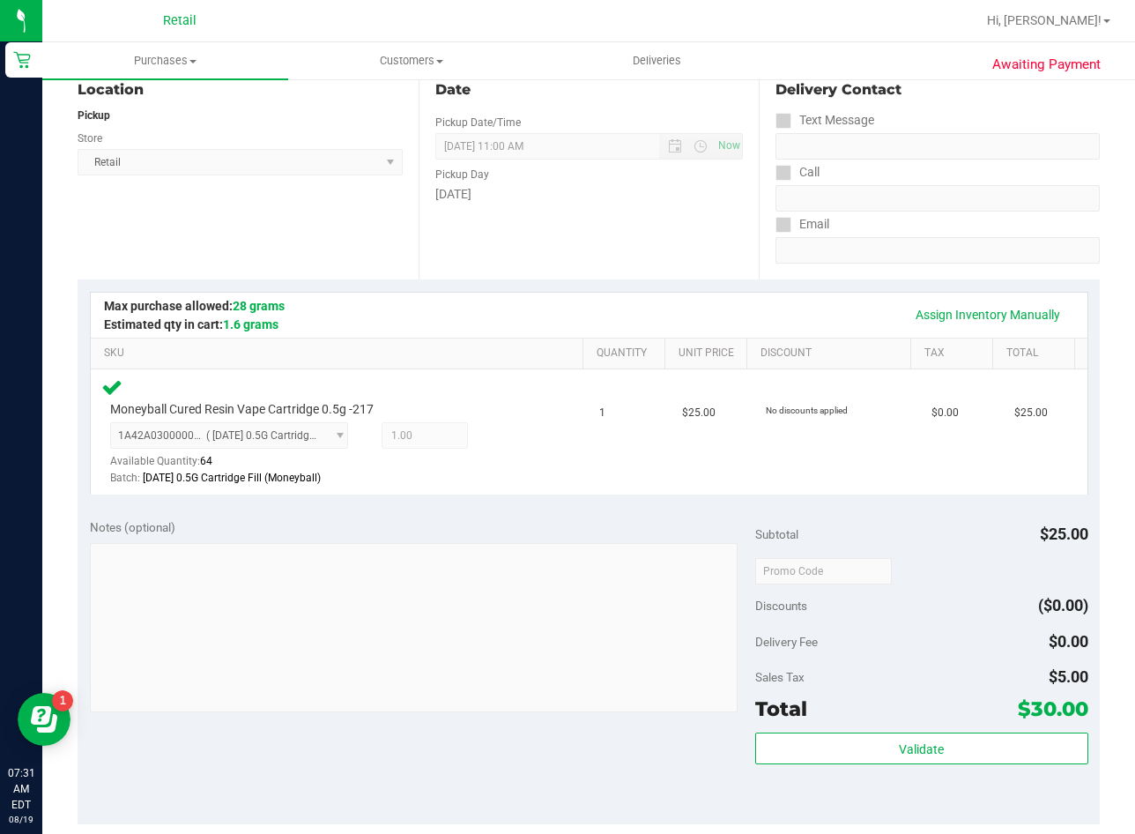
scroll to position [264, 0]
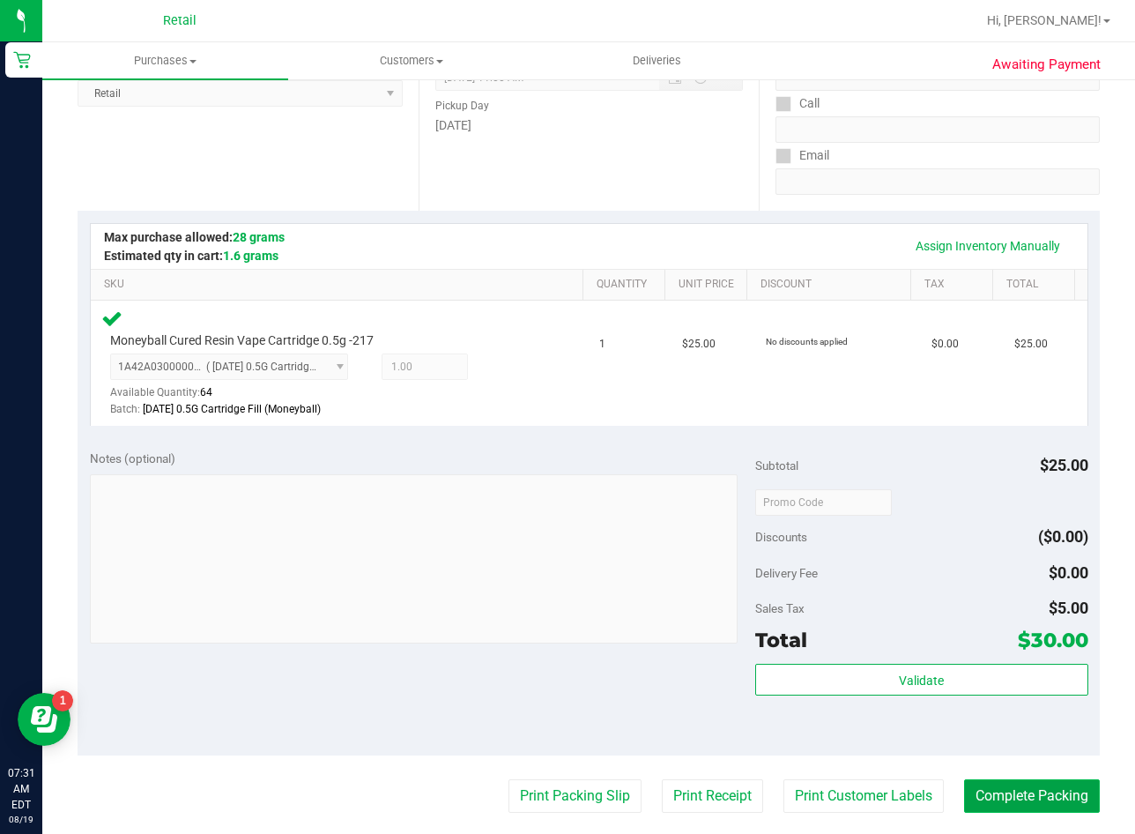
click at [1023, 799] on button "Complete Packing" at bounding box center [1032, 795] width 136 height 33
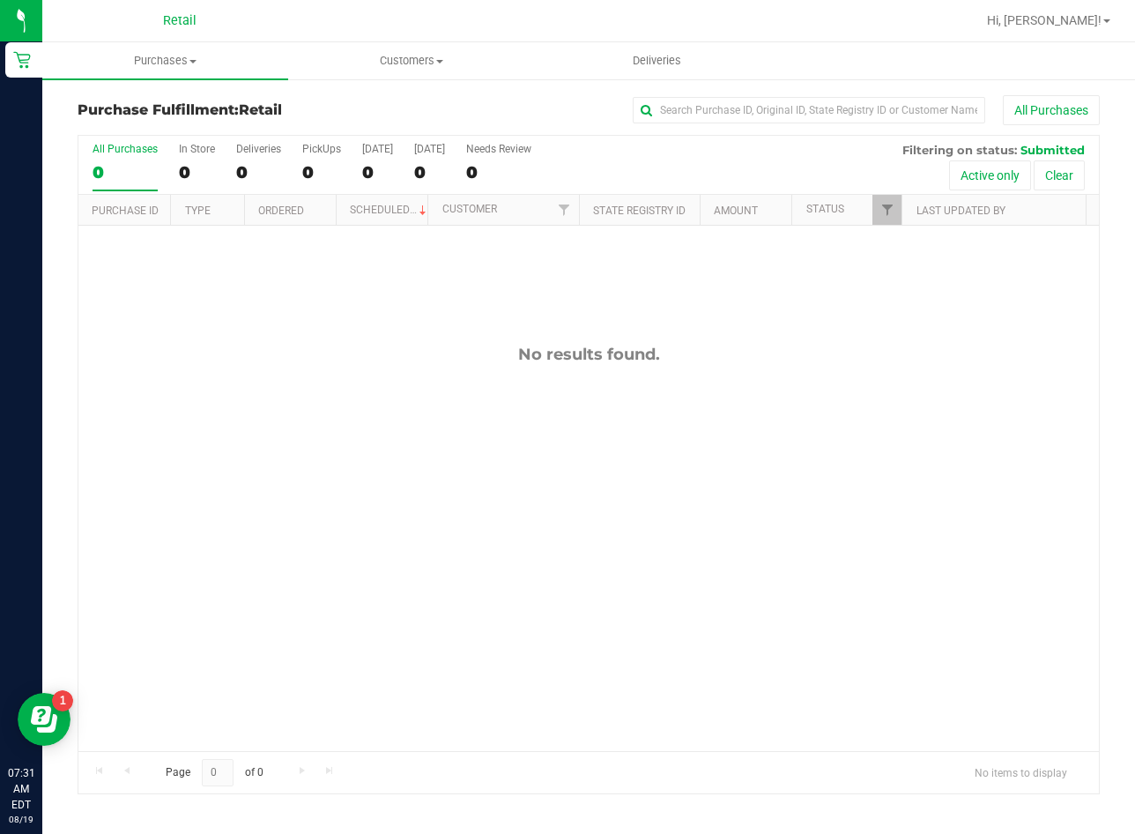
click at [636, 667] on div "No results found." at bounding box center [588, 548] width 1021 height 644
click at [195, 67] on span "Purchases" at bounding box center [165, 61] width 246 height 16
click at [183, 104] on span "Summary of purchases" at bounding box center [132, 106] width 181 height 15
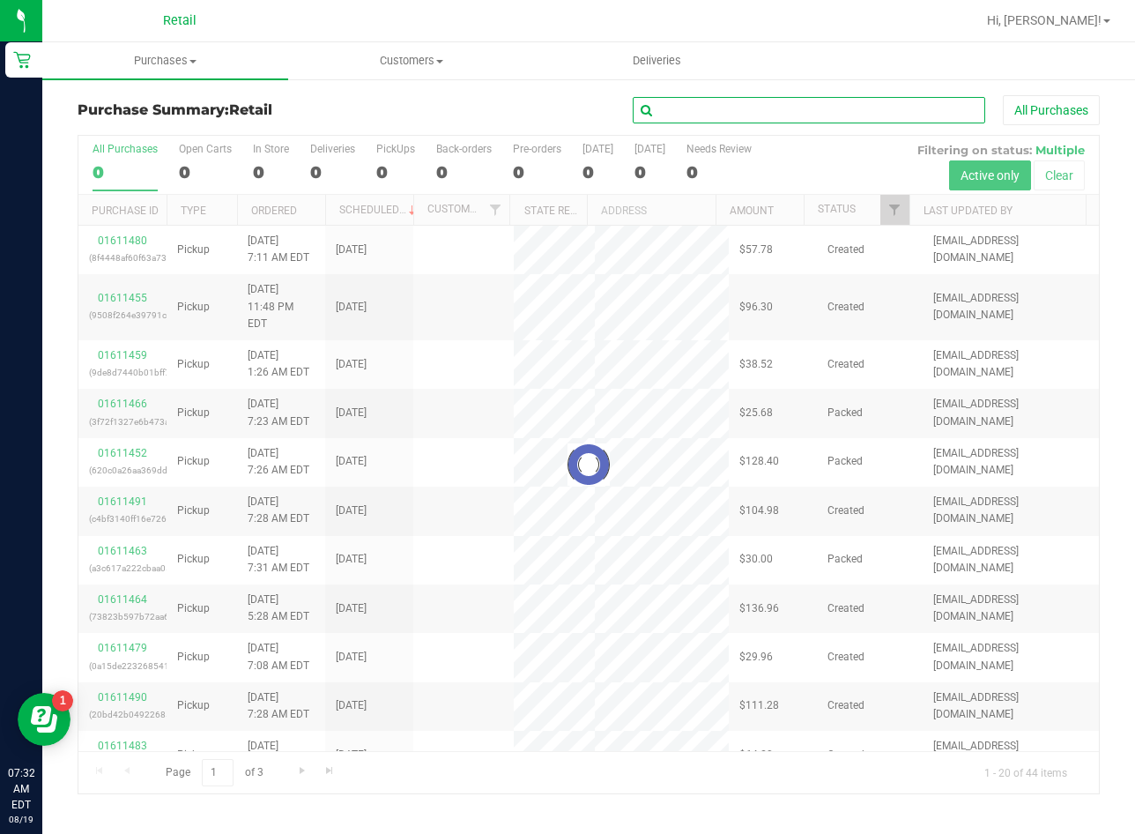
click at [897, 113] on input "text" at bounding box center [809, 110] width 353 height 26
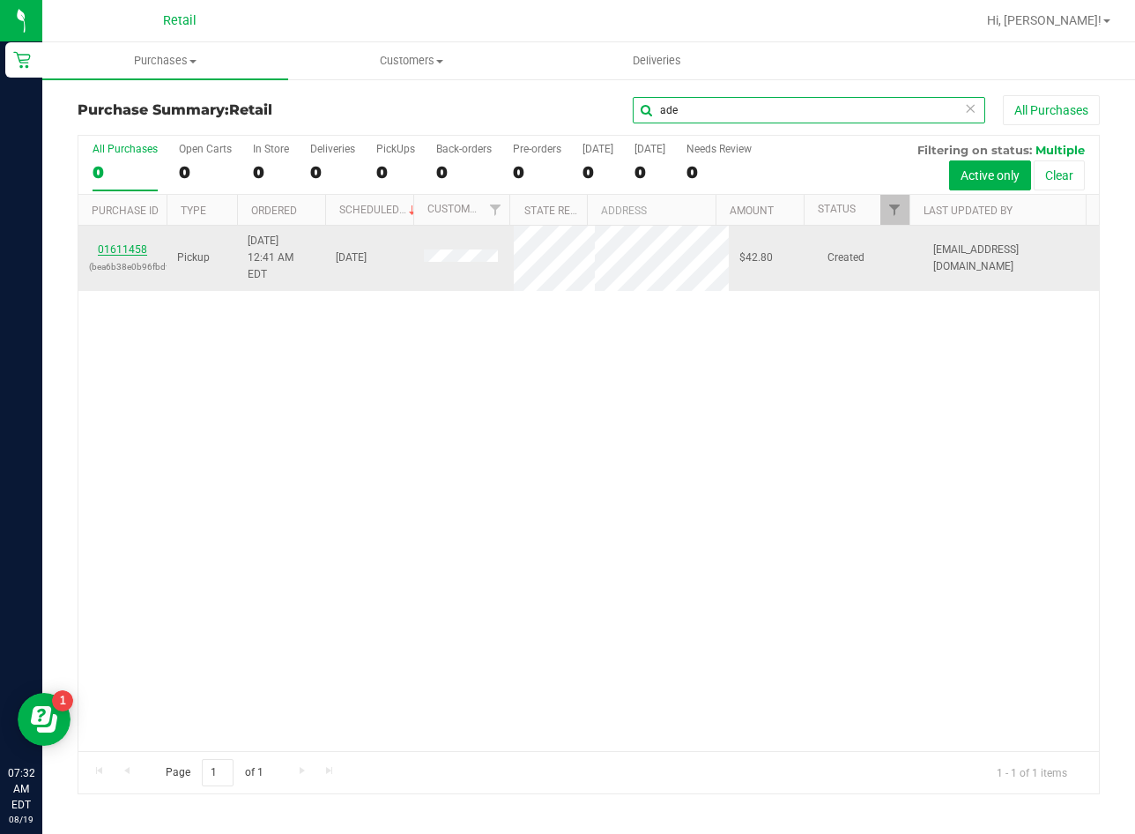
type input "ade"
click at [101, 246] on link "01611458" at bounding box center [122, 249] width 49 height 12
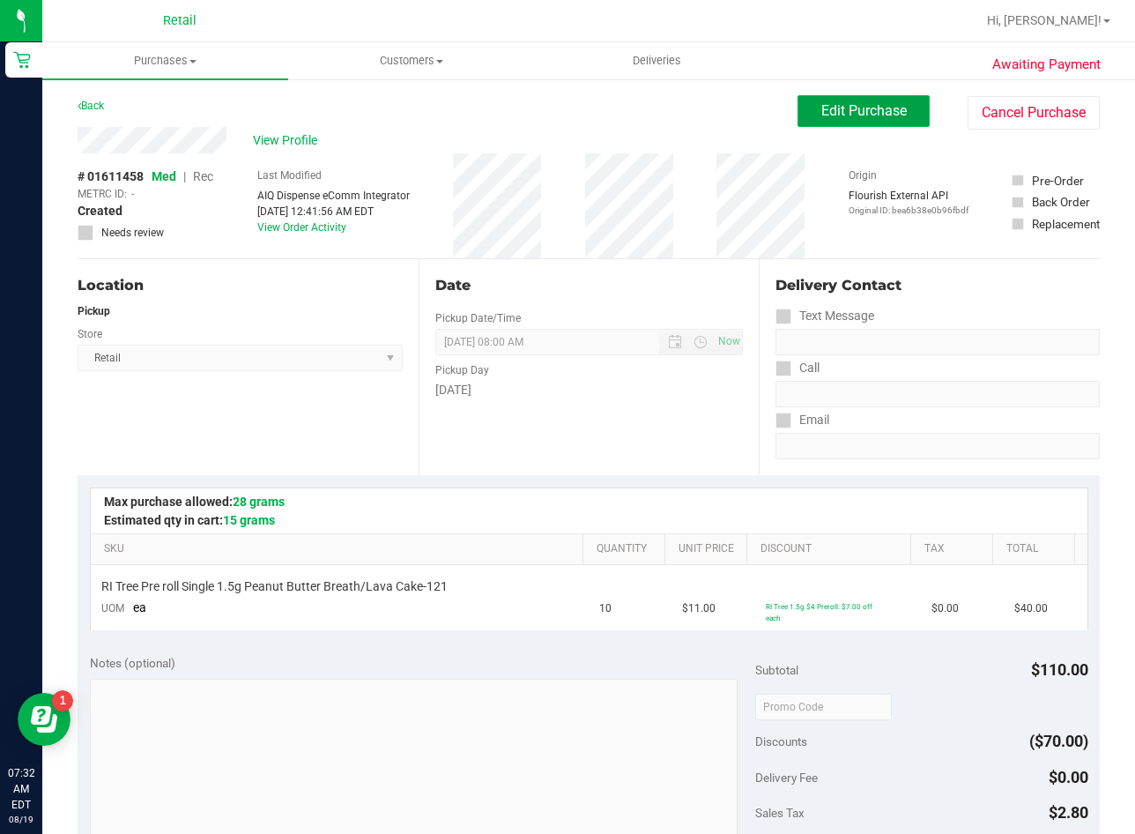
click at [832, 107] on span "Edit Purchase" at bounding box center [865, 110] width 86 height 17
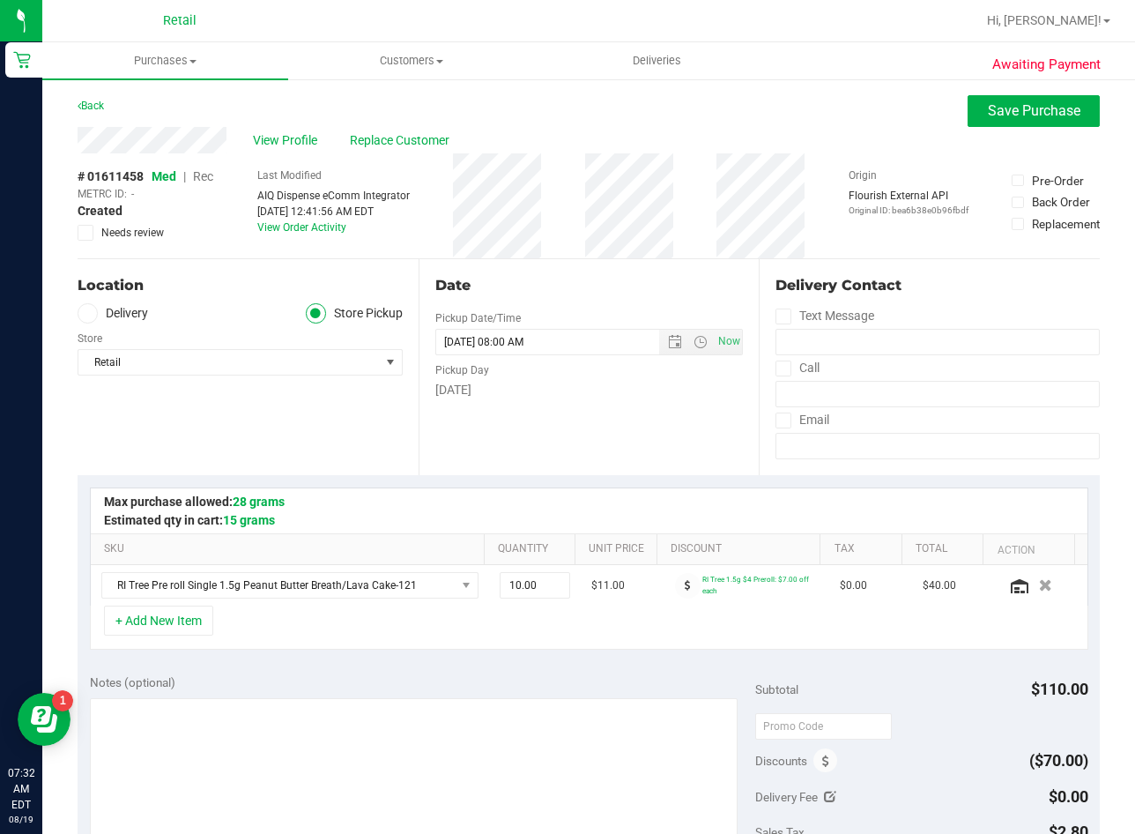
click at [201, 175] on span "Rec" at bounding box center [203, 176] width 20 height 14
click at [367, 144] on span "Replace Customer" at bounding box center [403, 140] width 106 height 19
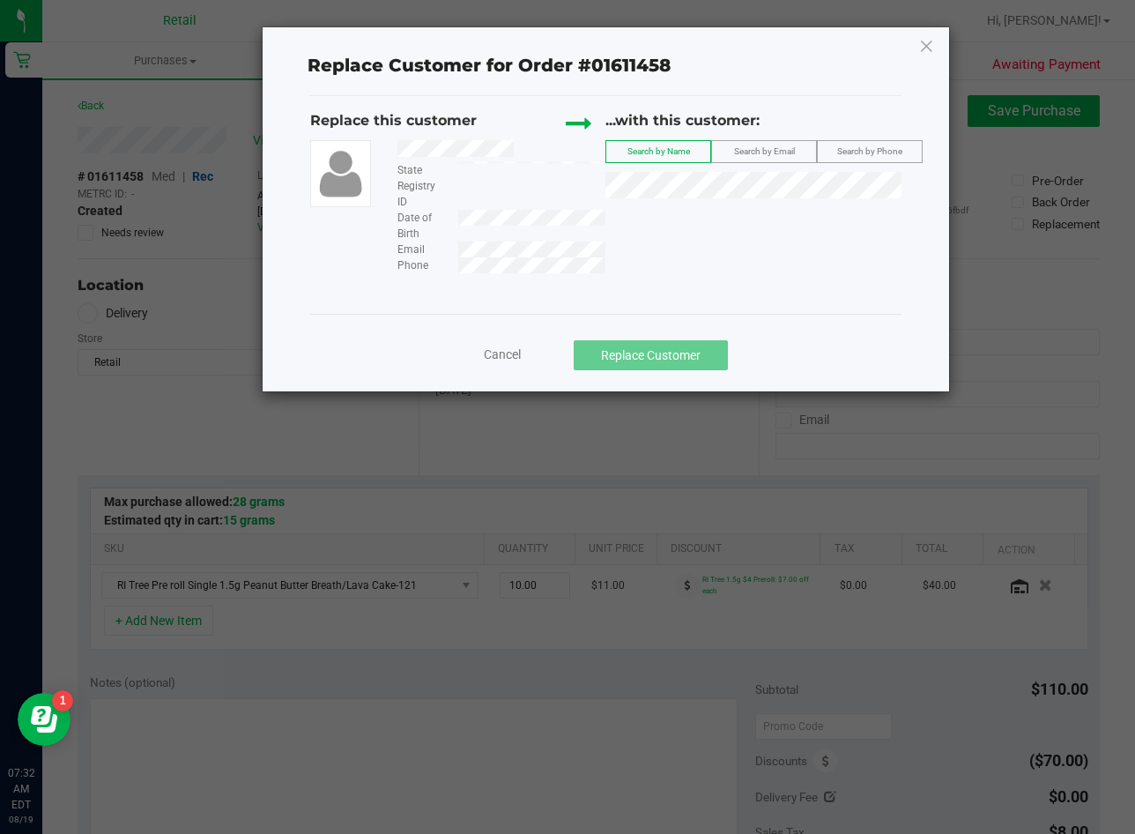
click at [487, 349] on span "Cancel" at bounding box center [502, 354] width 37 height 14
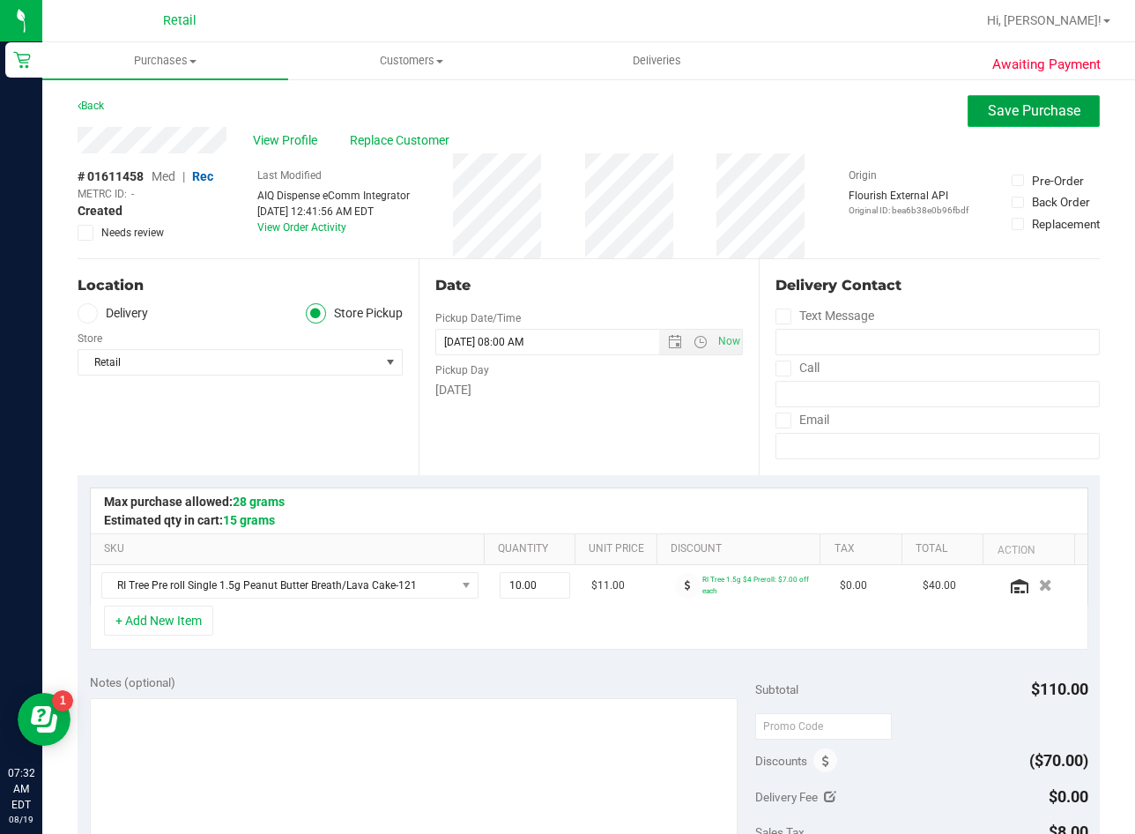
click at [1001, 98] on button "Save Purchase" at bounding box center [1034, 111] width 132 height 32
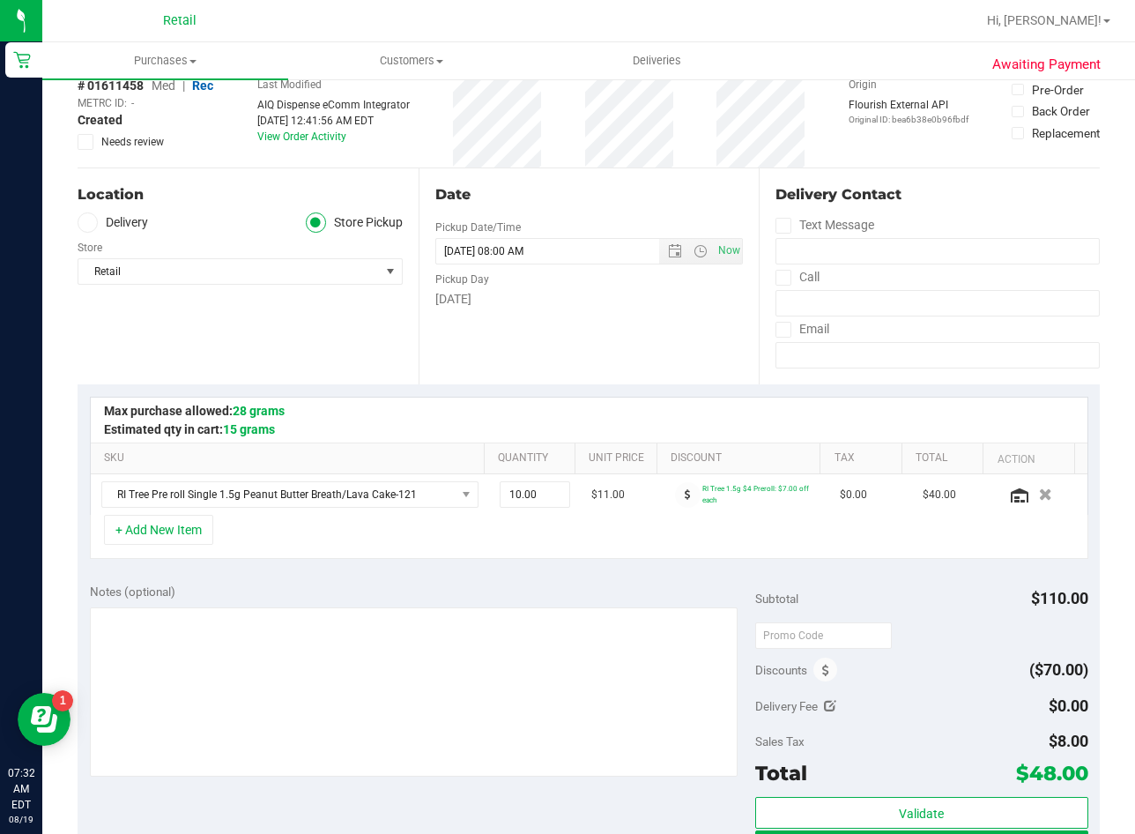
scroll to position [264, 0]
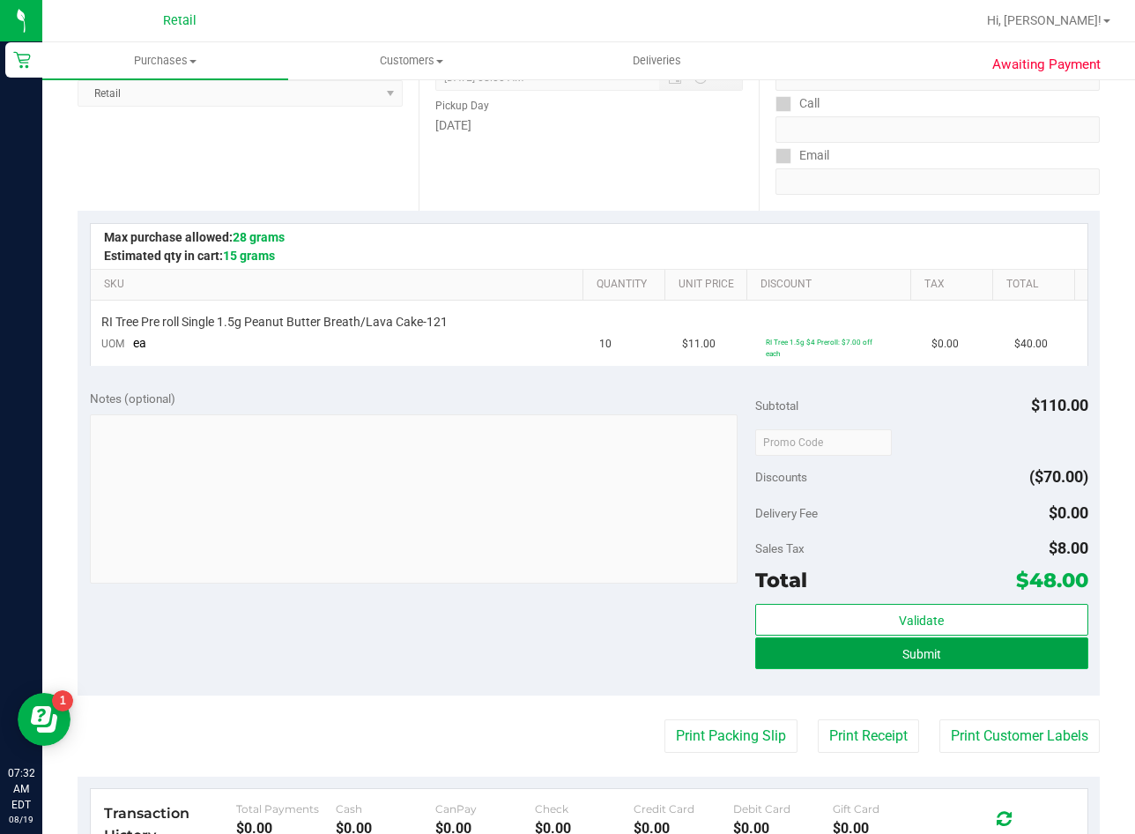
click at [829, 655] on button "Submit" at bounding box center [921, 653] width 333 height 32
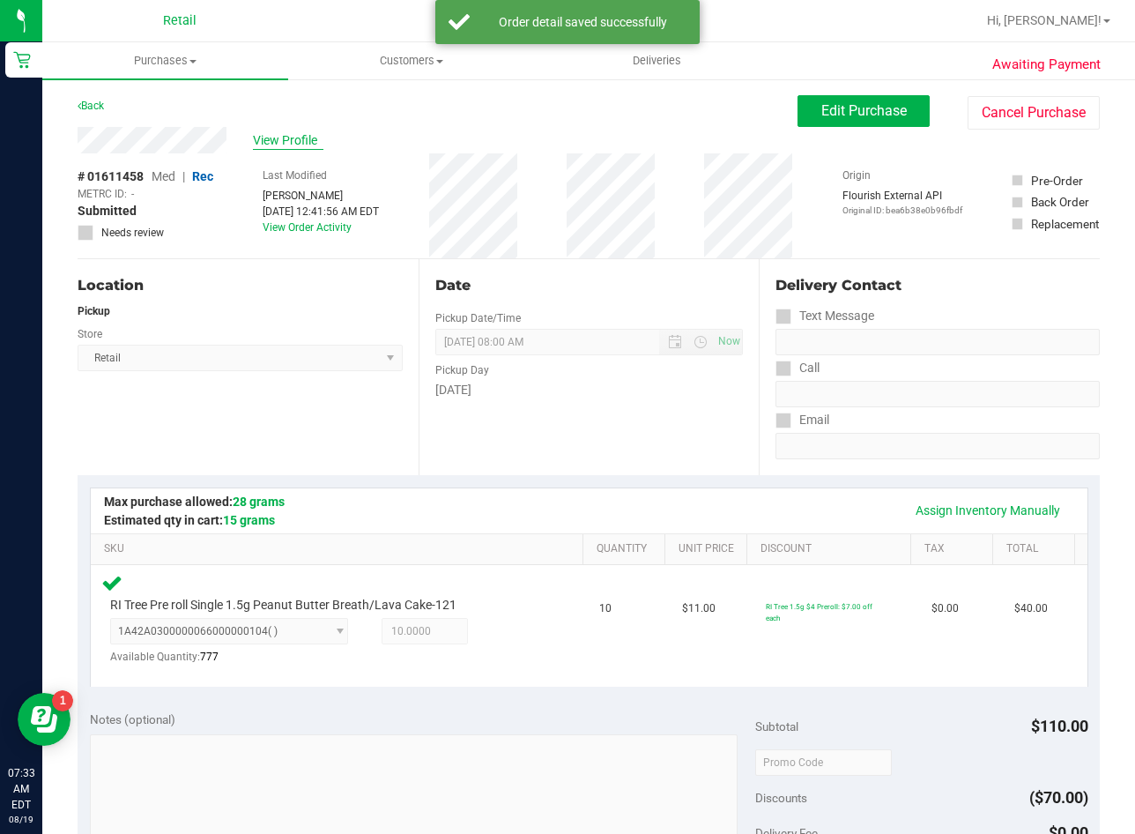
click at [280, 135] on span "View Profile" at bounding box center [288, 140] width 71 height 19
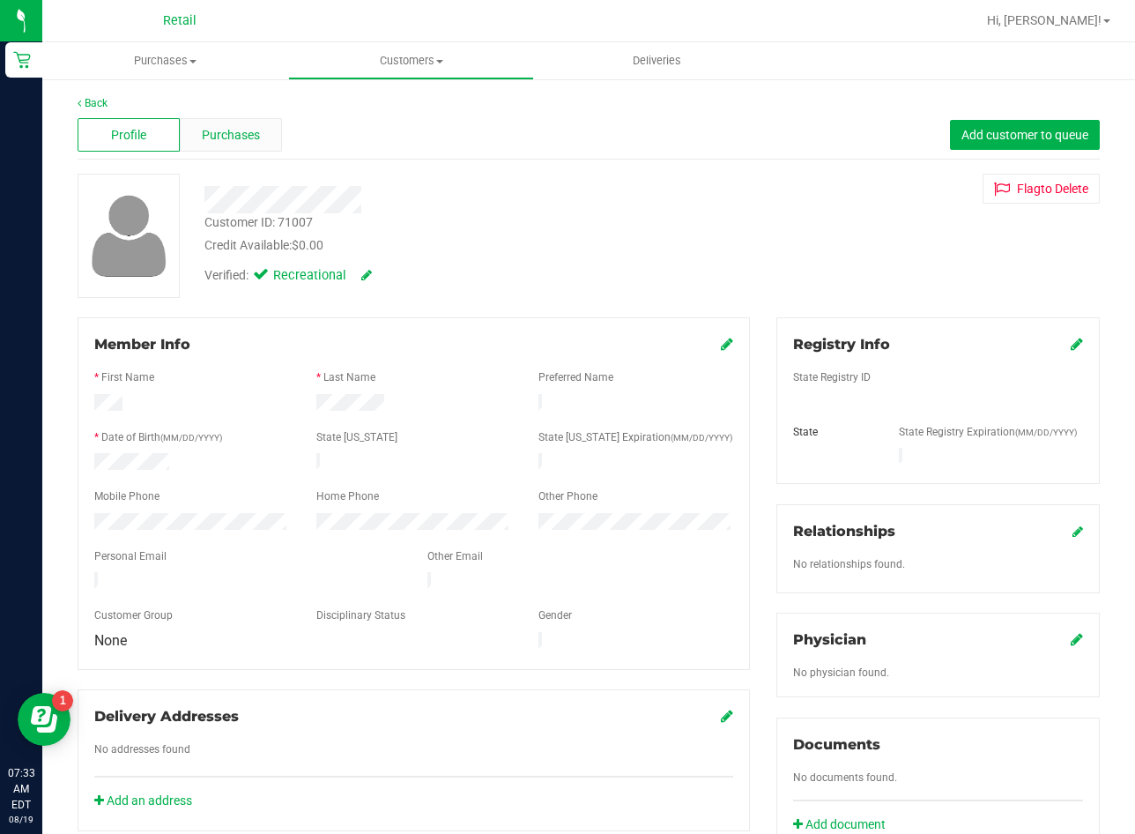
click at [222, 136] on span "Purchases" at bounding box center [231, 135] width 58 height 19
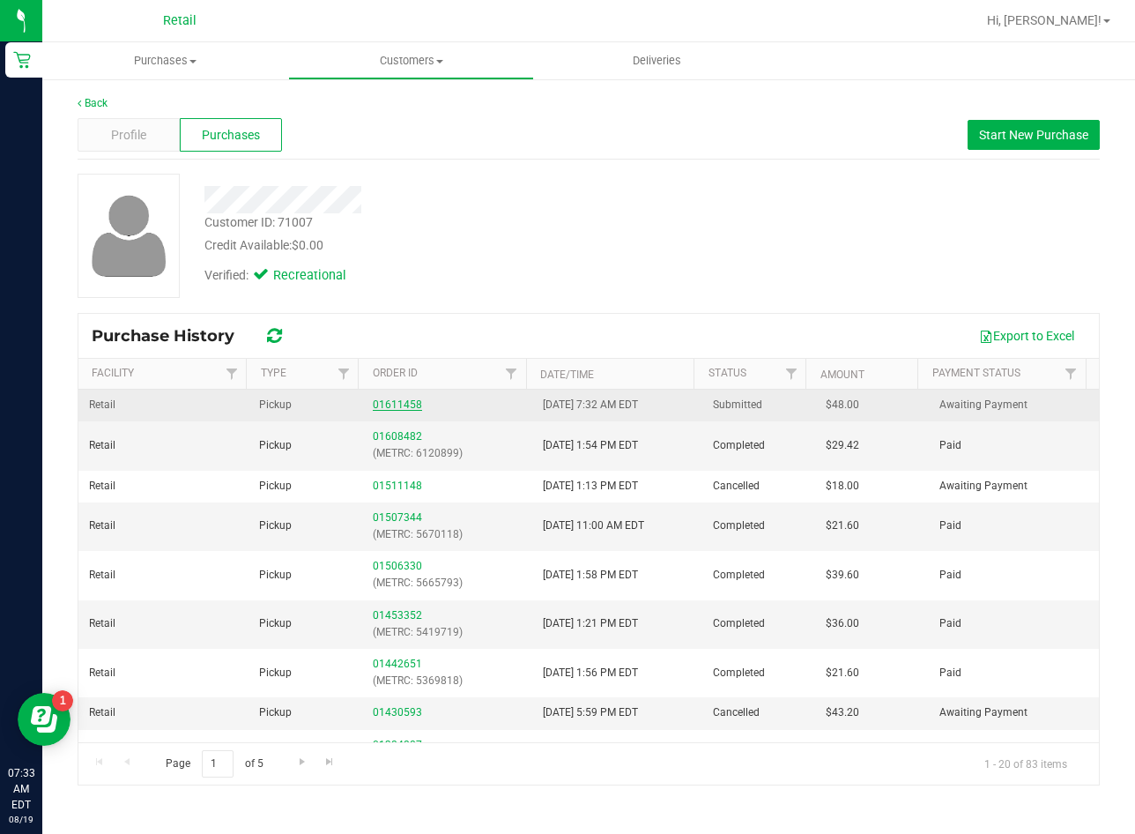
click at [383, 408] on link "01611458" at bounding box center [397, 404] width 49 height 12
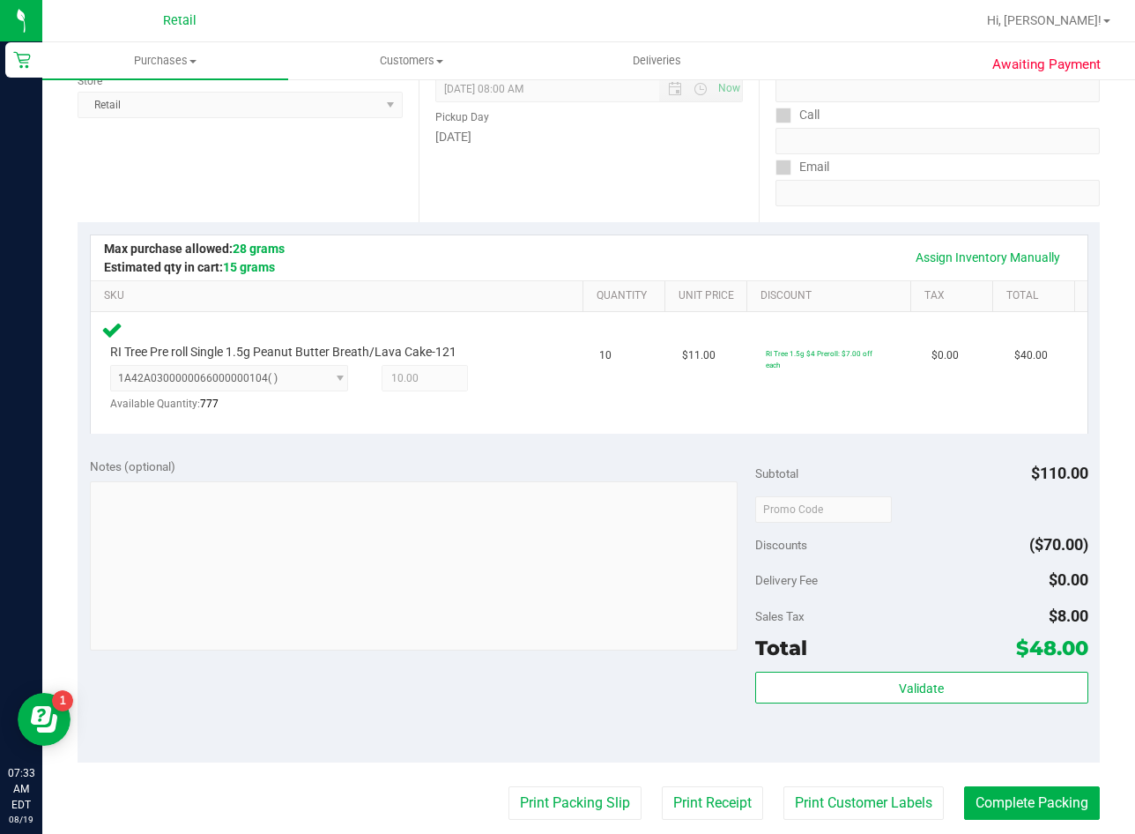
scroll to position [264, 0]
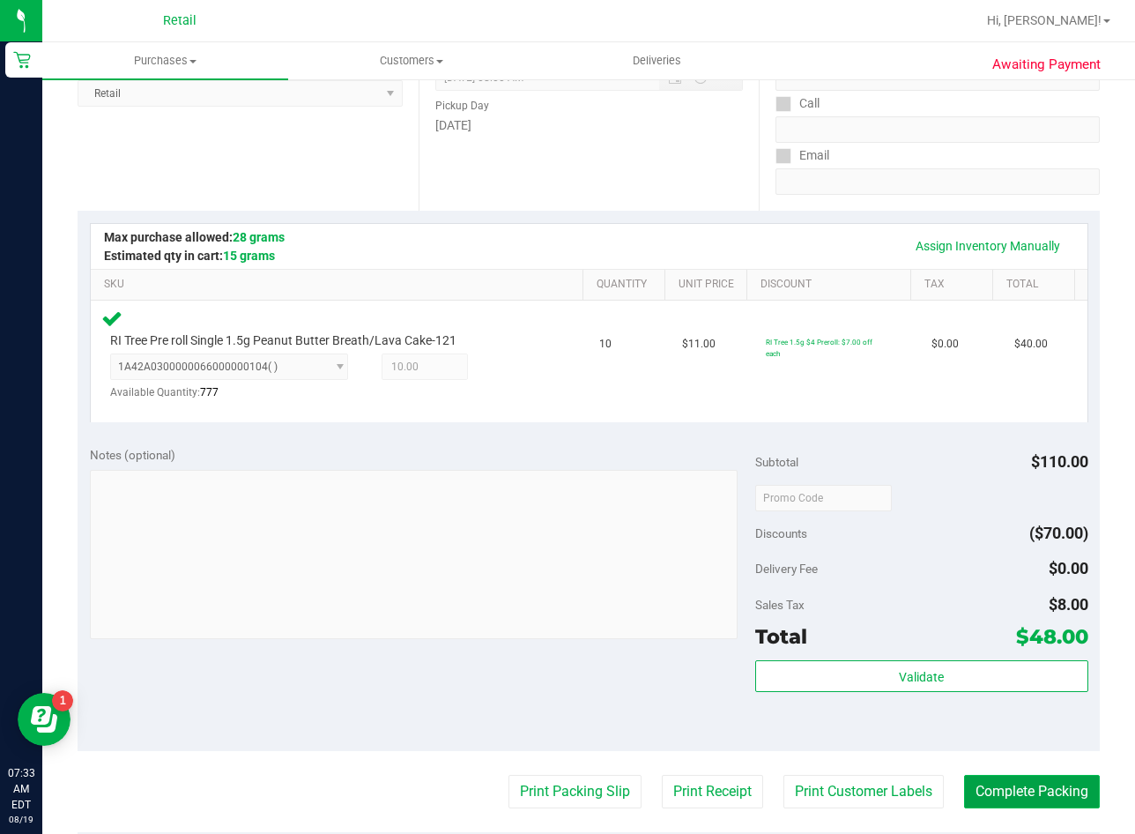
click at [1008, 796] on button "Complete Packing" at bounding box center [1032, 791] width 136 height 33
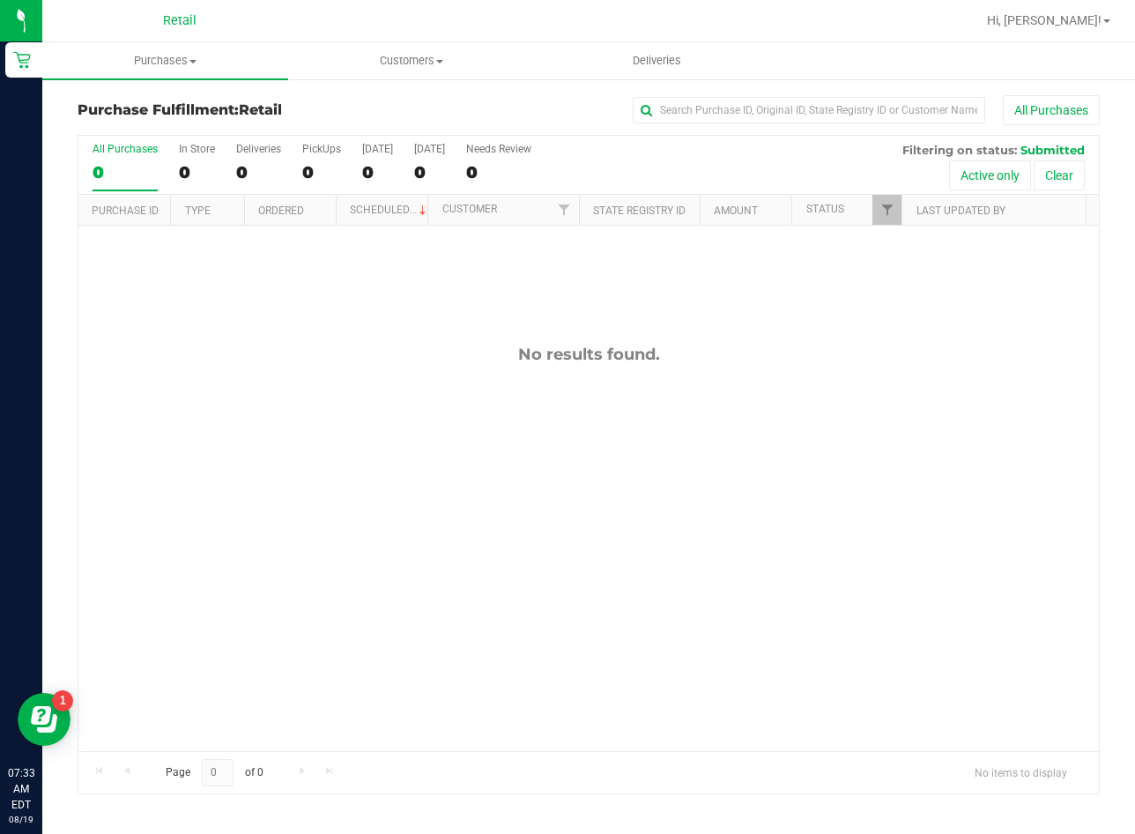
drag, startPoint x: 597, startPoint y: 596, endPoint x: 592, endPoint y: 554, distance: 42.5
click at [597, 596] on div "No results found." at bounding box center [588, 548] width 1021 height 644
click at [141, 51] on uib-tab-heading "Purchases Summary of purchases Fulfillment All purchases" at bounding box center [165, 60] width 246 height 37
click at [152, 99] on span "Summary of purchases" at bounding box center [132, 106] width 181 height 15
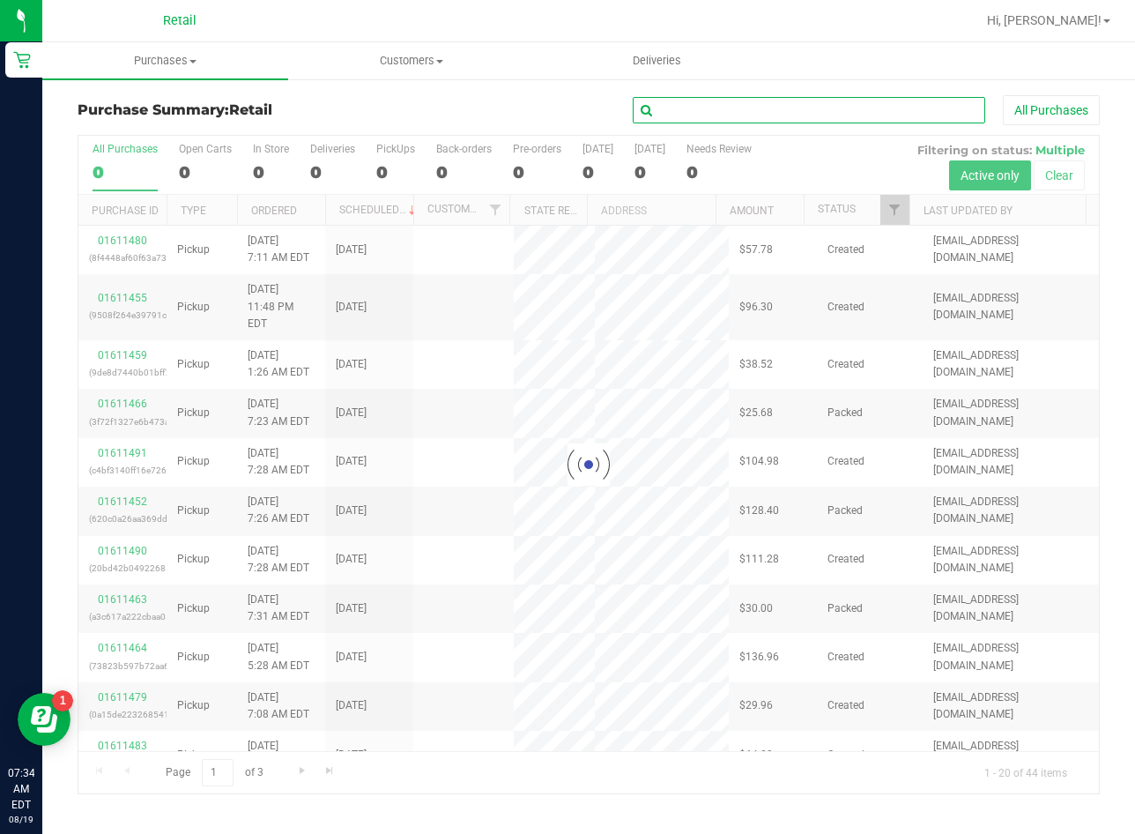
click at [962, 115] on input "text" at bounding box center [809, 110] width 353 height 26
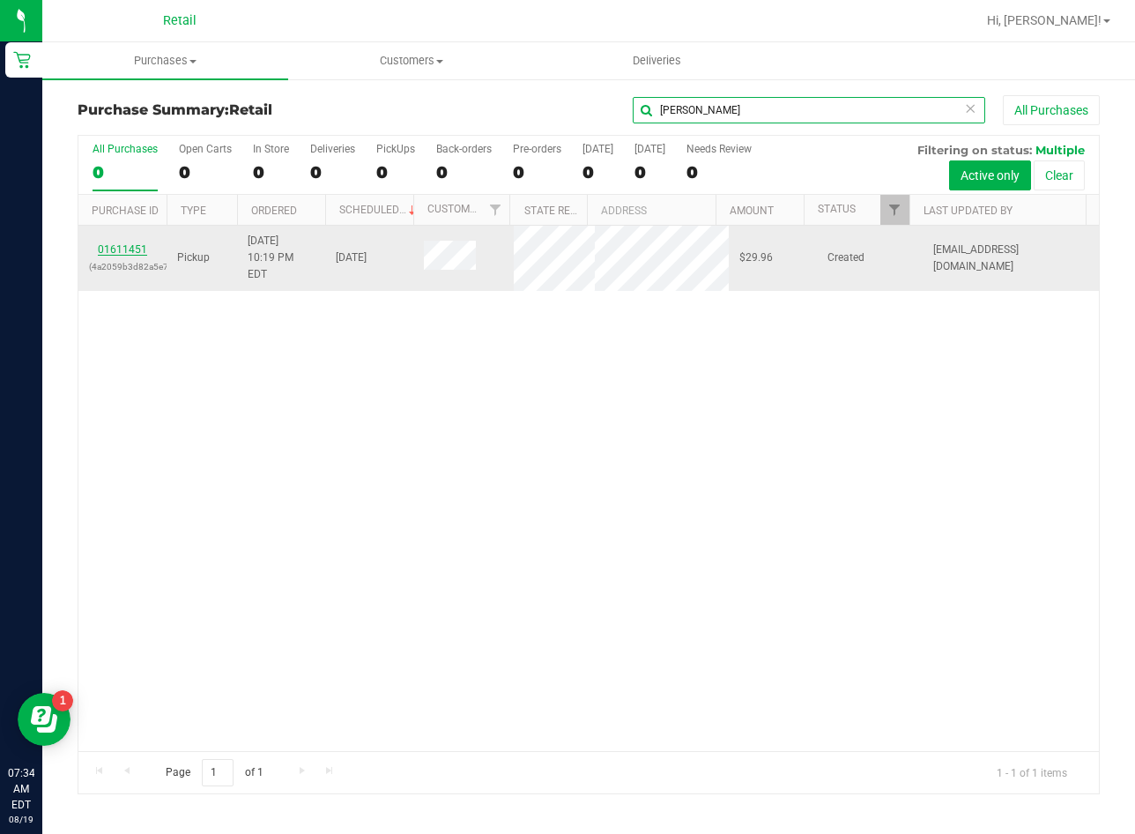
type input "[PERSON_NAME]"
click at [102, 245] on link "01611451" at bounding box center [122, 249] width 49 height 12
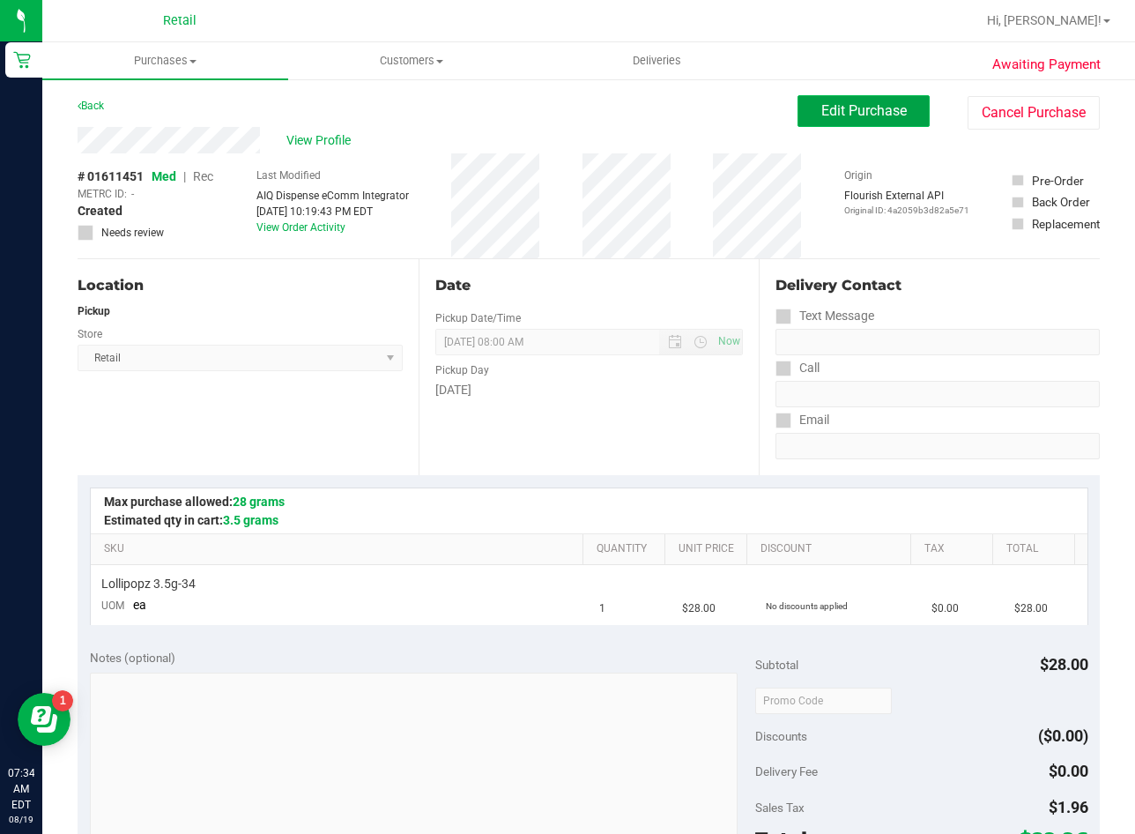
click at [875, 110] on span "Edit Purchase" at bounding box center [865, 110] width 86 height 17
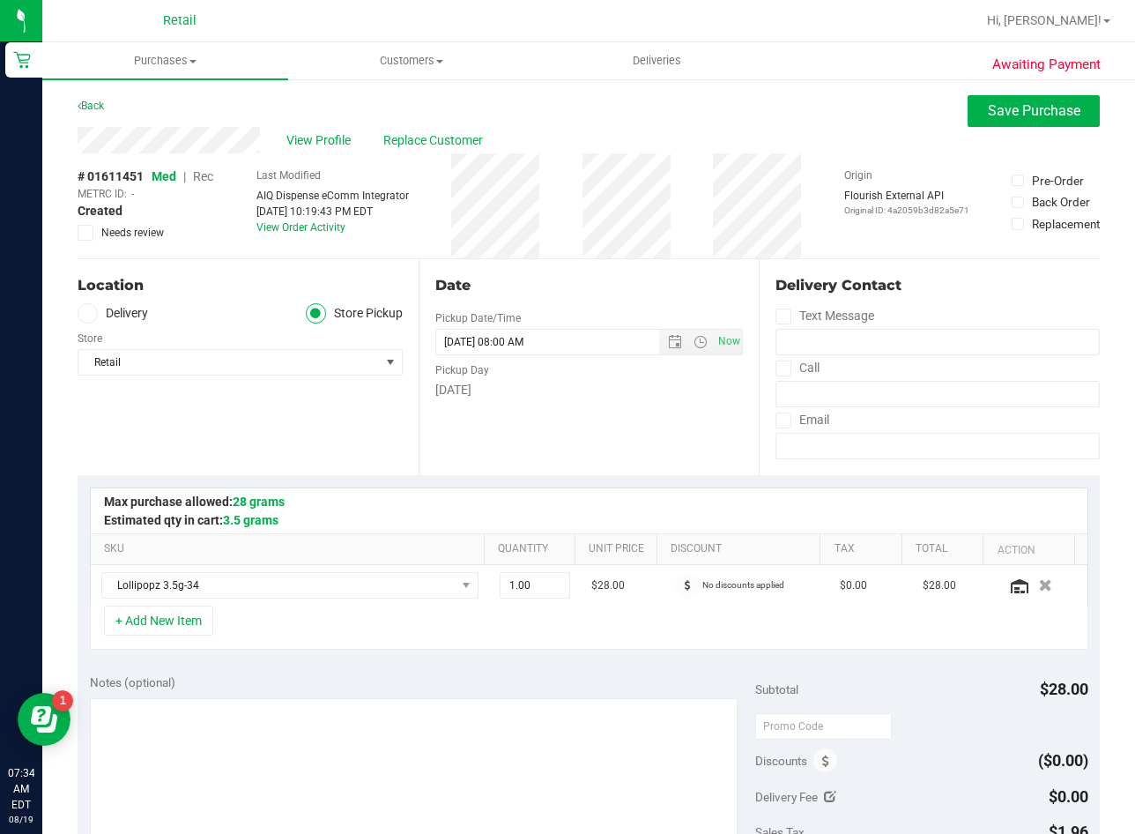
click at [202, 181] on span "Rec" at bounding box center [203, 176] width 20 height 14
click at [327, 138] on span "View Profile" at bounding box center [321, 140] width 71 height 19
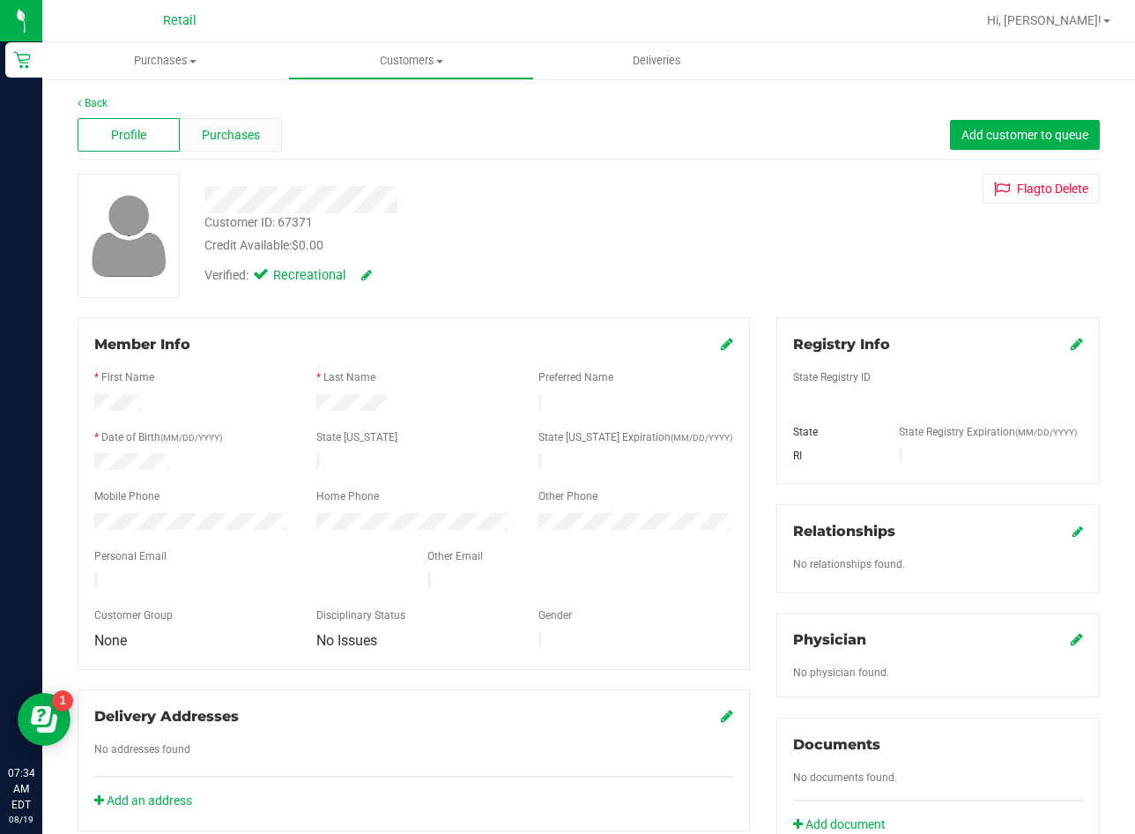
click at [260, 135] on div "Purchases" at bounding box center [231, 134] width 102 height 33
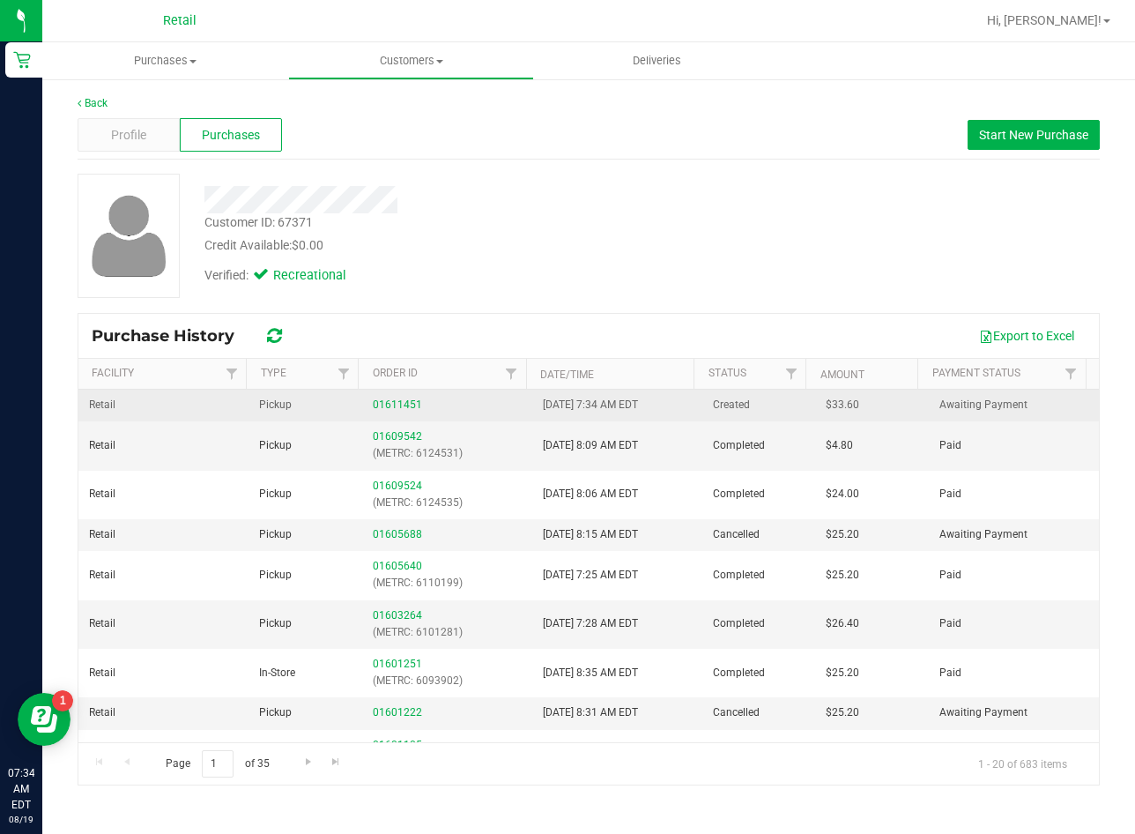
click at [387, 415] on td "01611451" at bounding box center [447, 406] width 170 height 32
click at [387, 407] on link "01611451" at bounding box center [397, 404] width 49 height 12
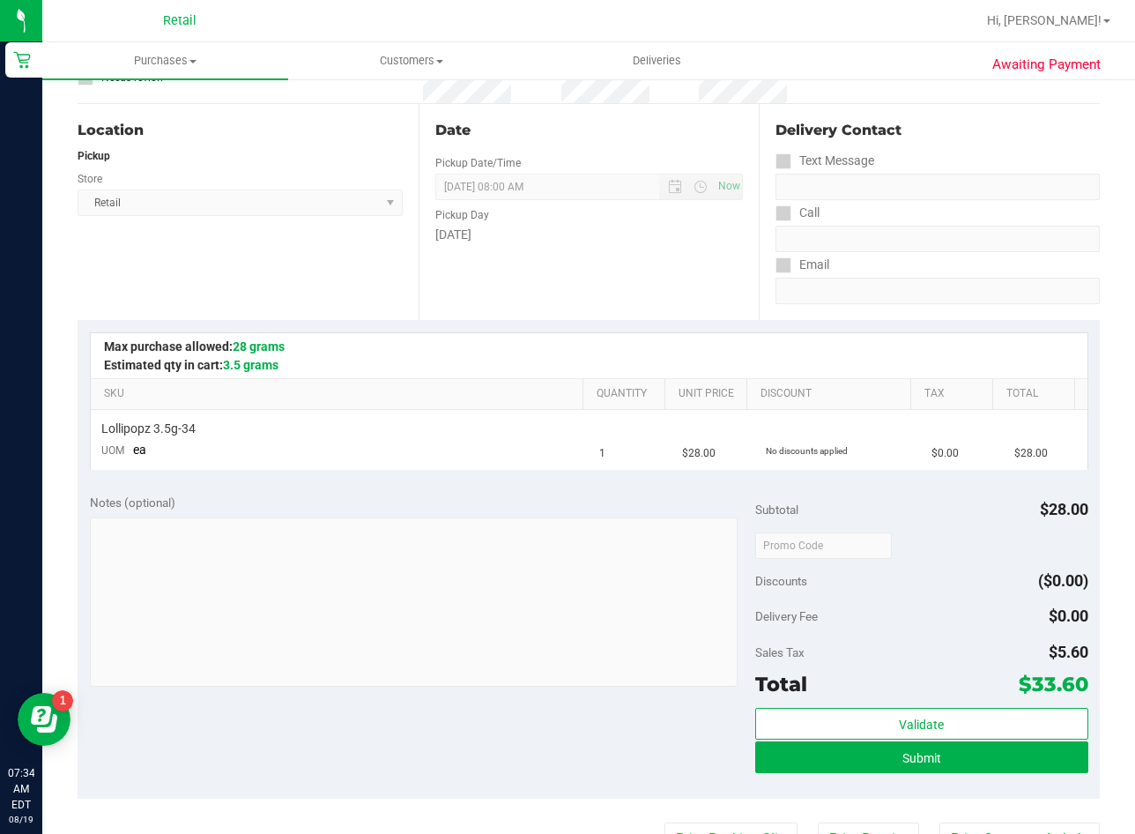
scroll to position [353, 0]
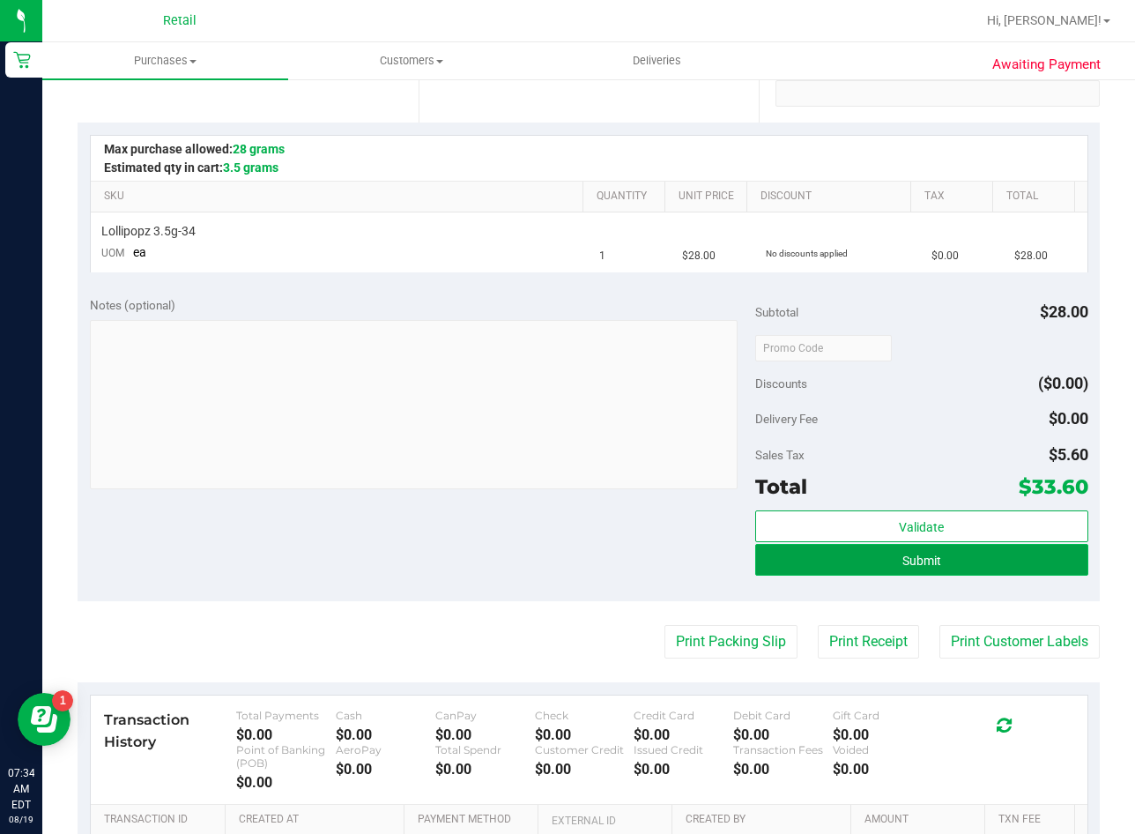
click at [805, 565] on button "Submit" at bounding box center [921, 560] width 333 height 32
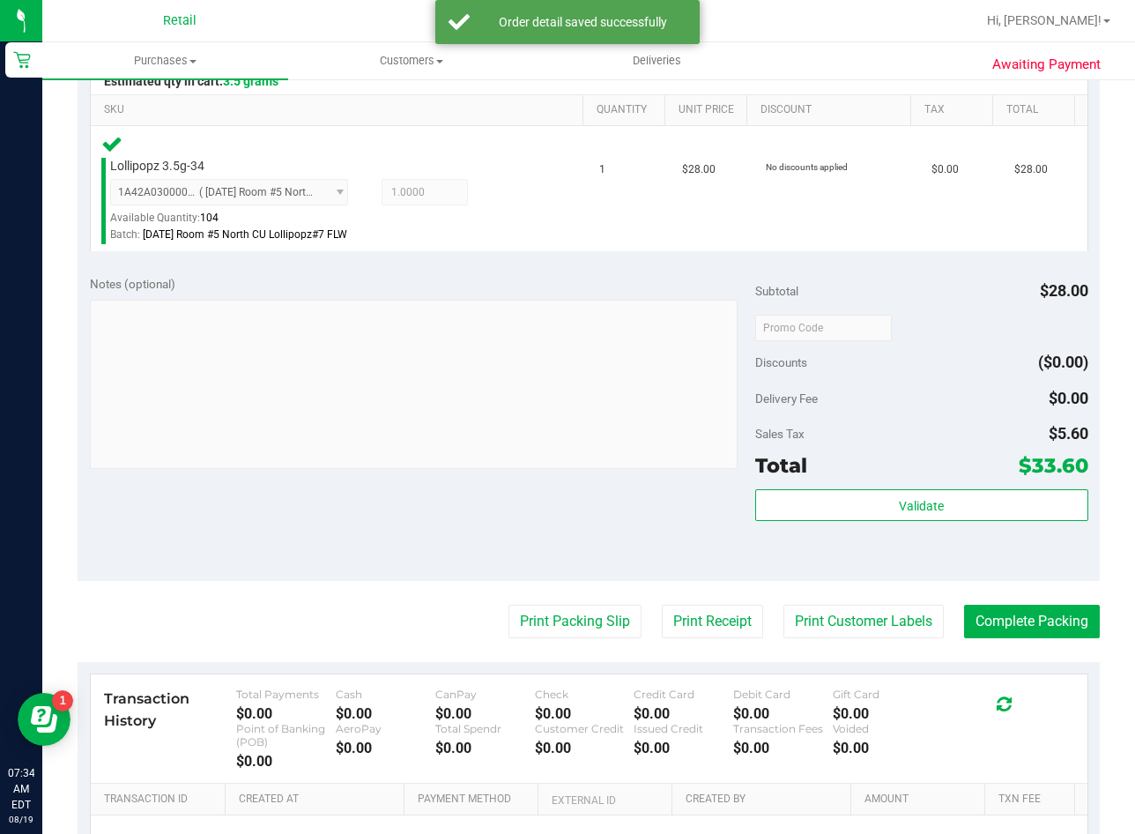
scroll to position [441, 0]
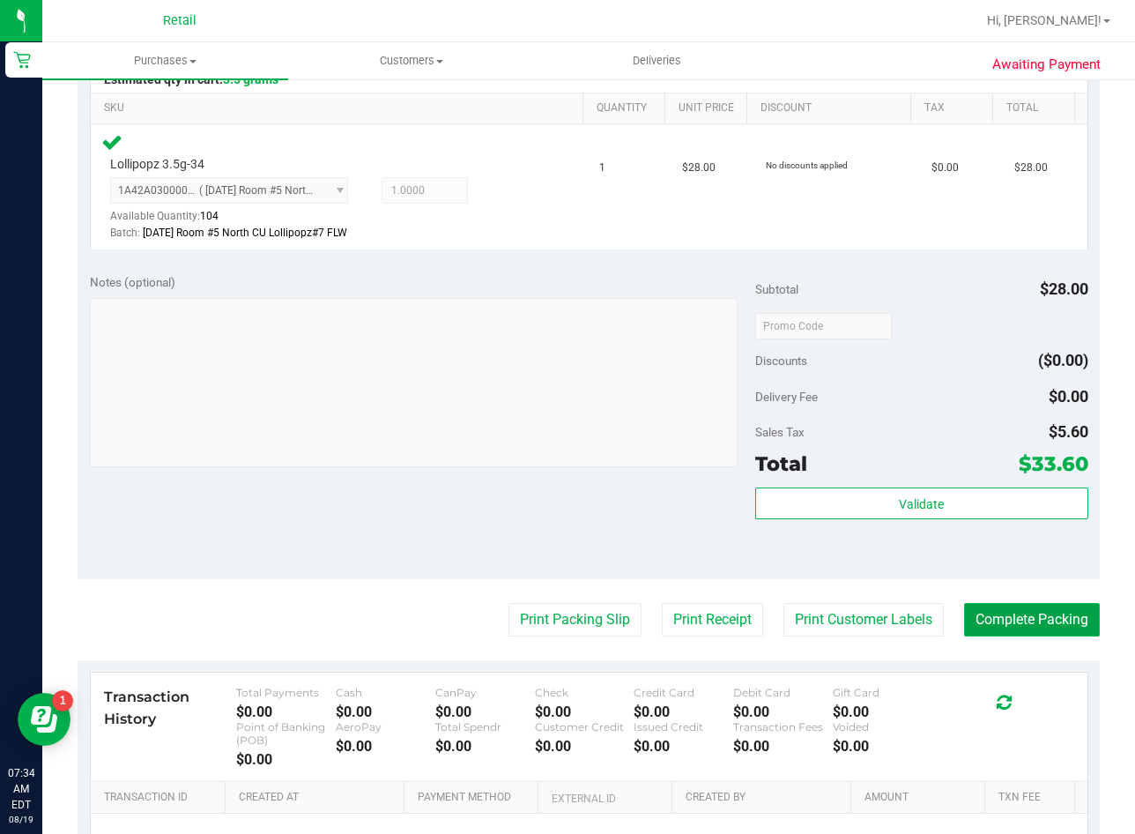
click at [995, 614] on button "Complete Packing" at bounding box center [1032, 619] width 136 height 33
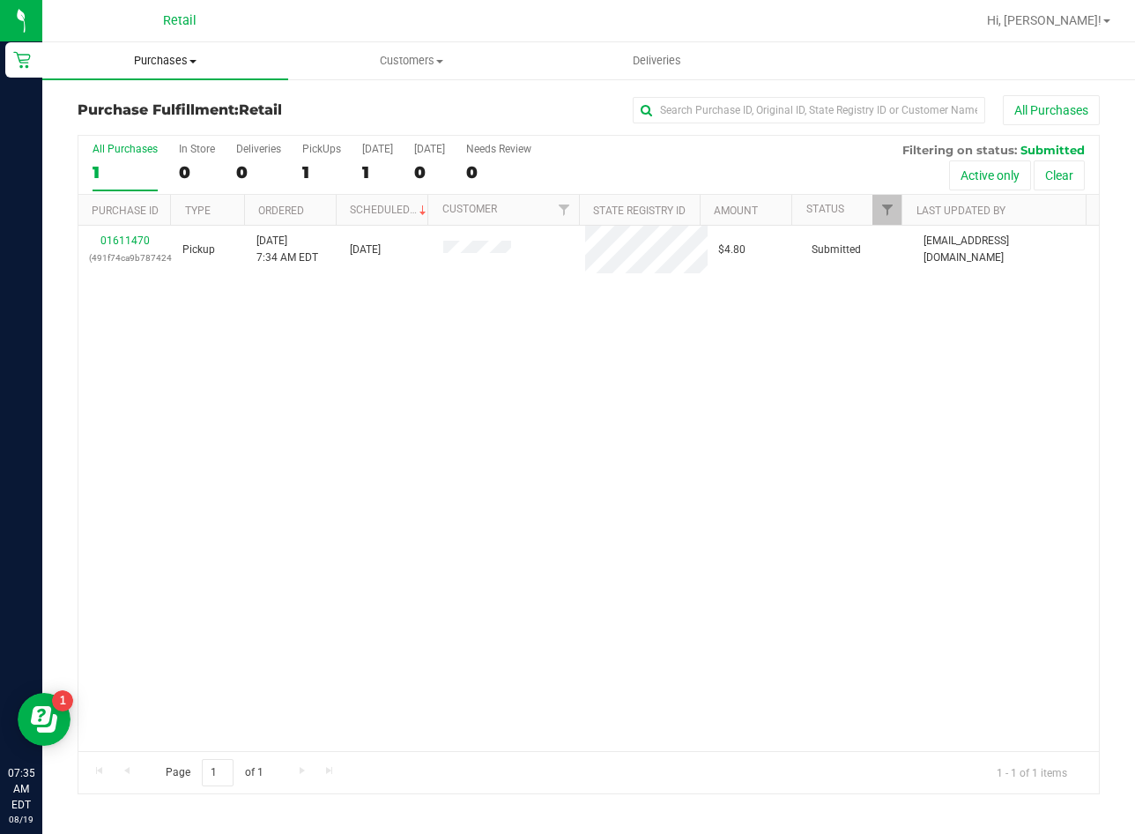
click at [180, 63] on span "Purchases" at bounding box center [165, 61] width 246 height 16
click at [185, 104] on span "Summary of purchases" at bounding box center [132, 106] width 181 height 15
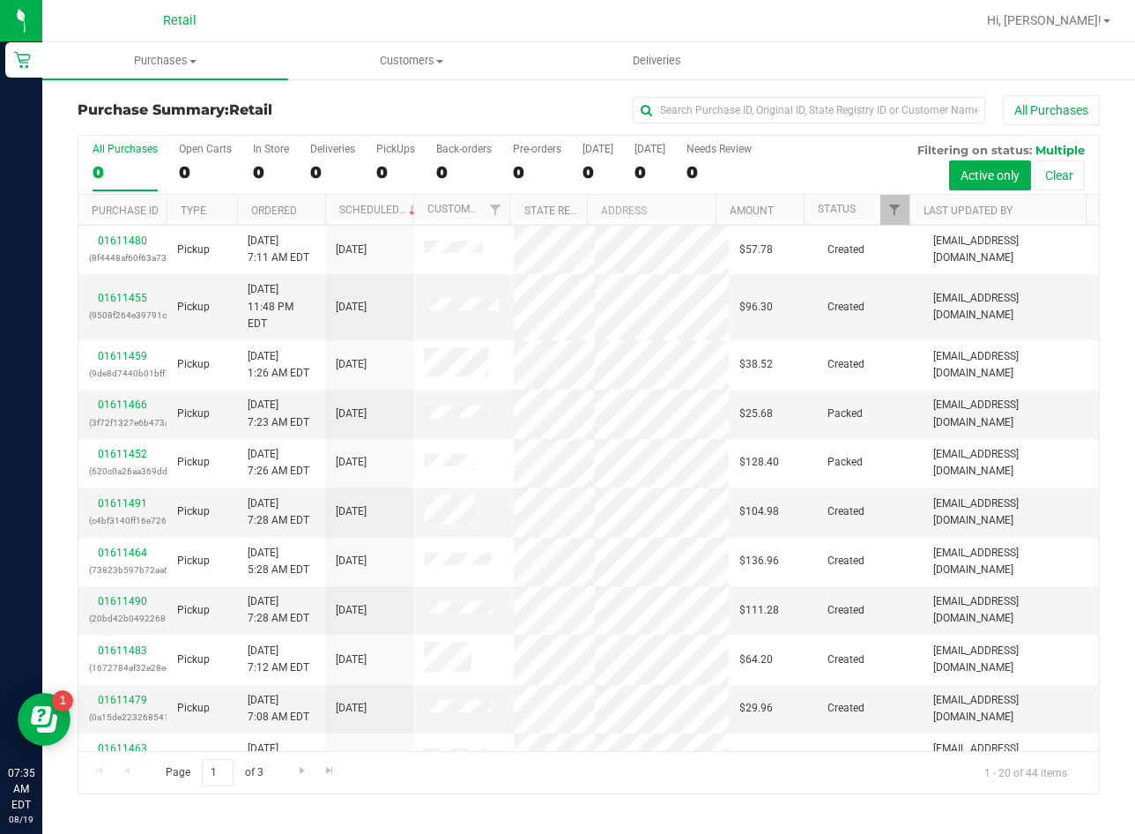
click at [383, 108] on h3 "Purchase Summary: Retail" at bounding box center [248, 110] width 341 height 16
click at [390, 172] on div "0" at bounding box center [395, 172] width 39 height 20
click at [0, 0] on input "PickUps 0" at bounding box center [0, 0] width 0 height 0
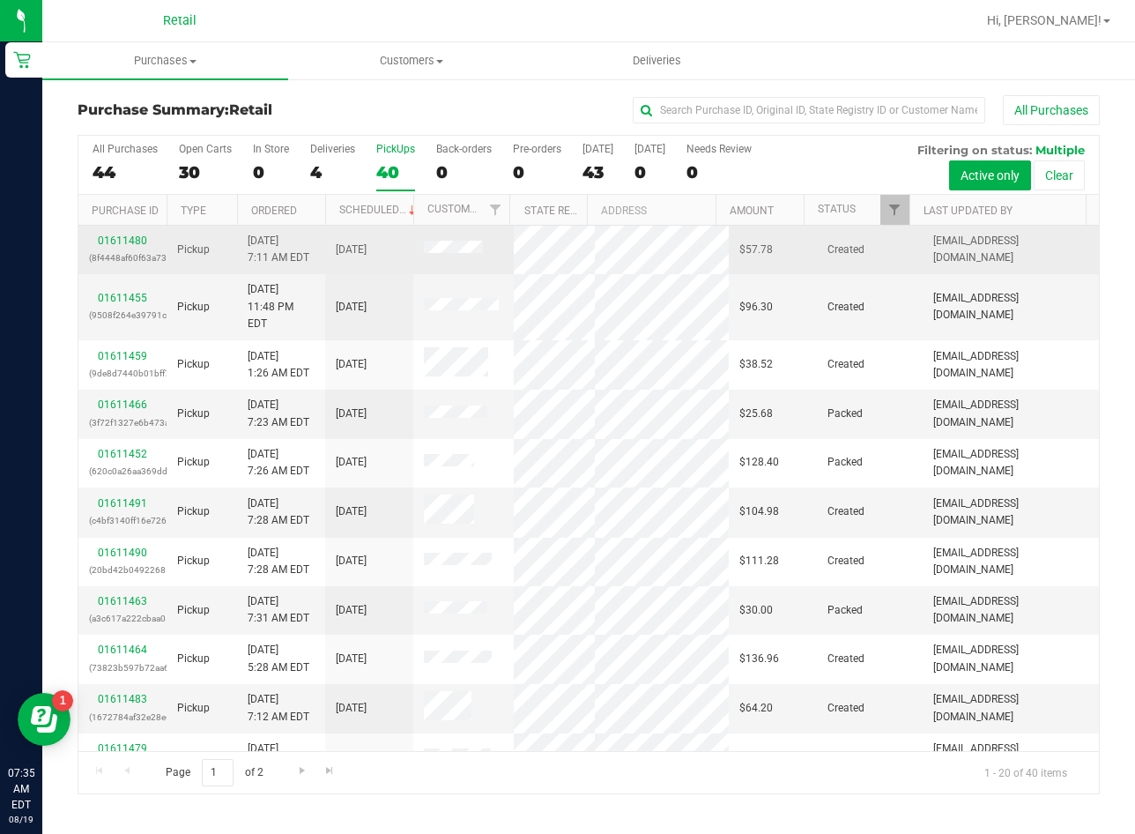
click at [134, 230] on td "01611480 (8f4448af60f63a73)" at bounding box center [122, 250] width 88 height 48
click at [136, 247] on div "01611480 (8f4448af60f63a73)" at bounding box center [122, 249] width 67 height 33
click at [131, 244] on link "01611480" at bounding box center [122, 240] width 49 height 12
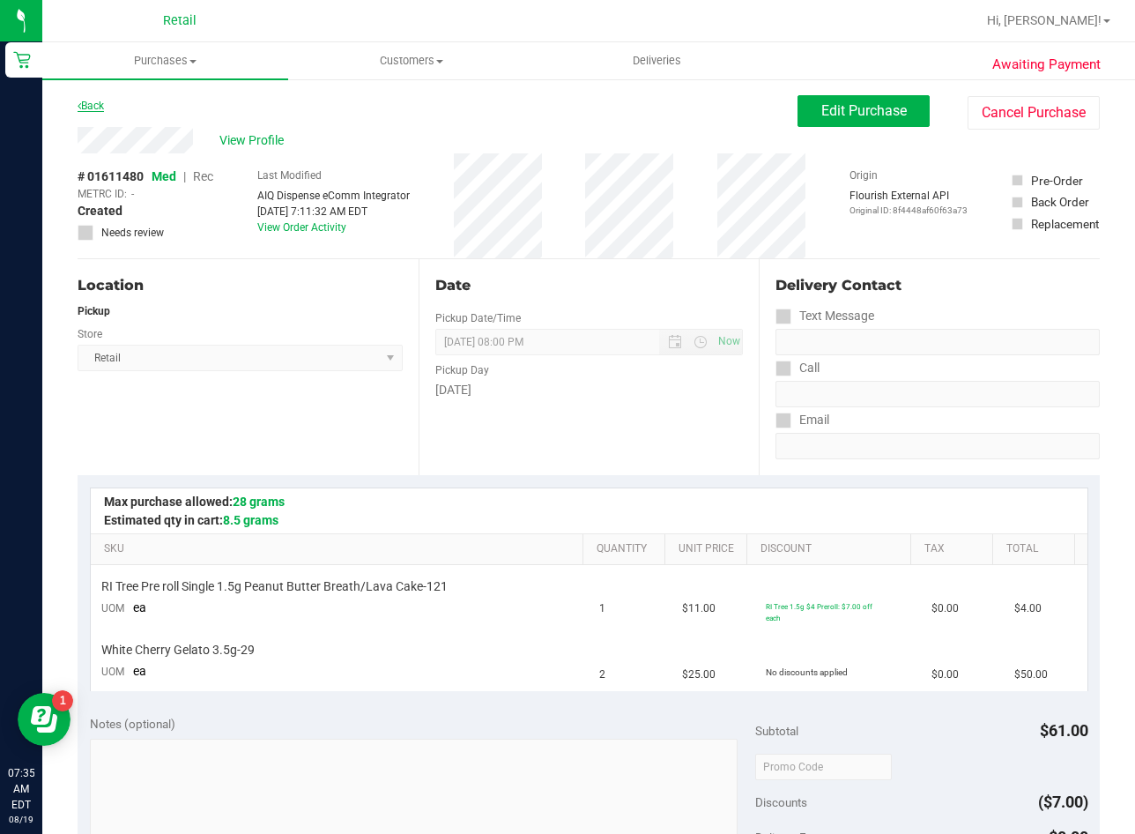
click at [103, 110] on link "Back" at bounding box center [91, 106] width 26 height 12
